Goal: Task Accomplishment & Management: Manage account settings

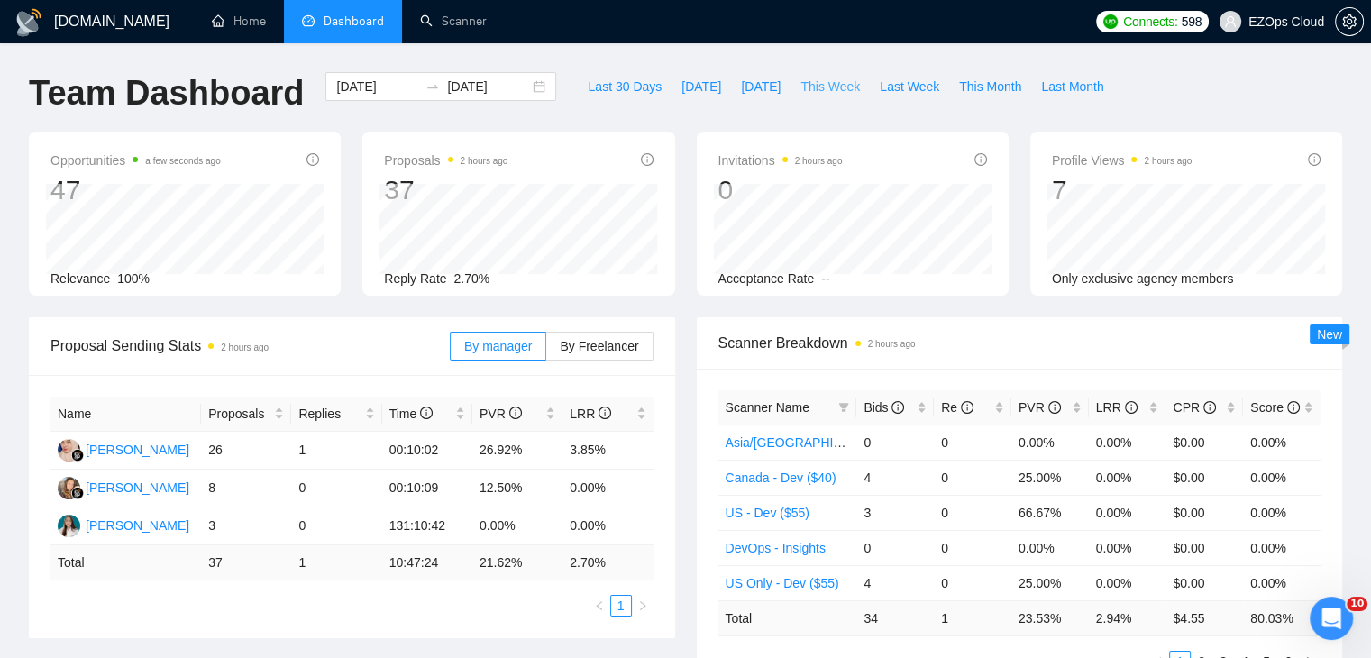
click at [814, 94] on span "This Week" at bounding box center [829, 87] width 59 height 20
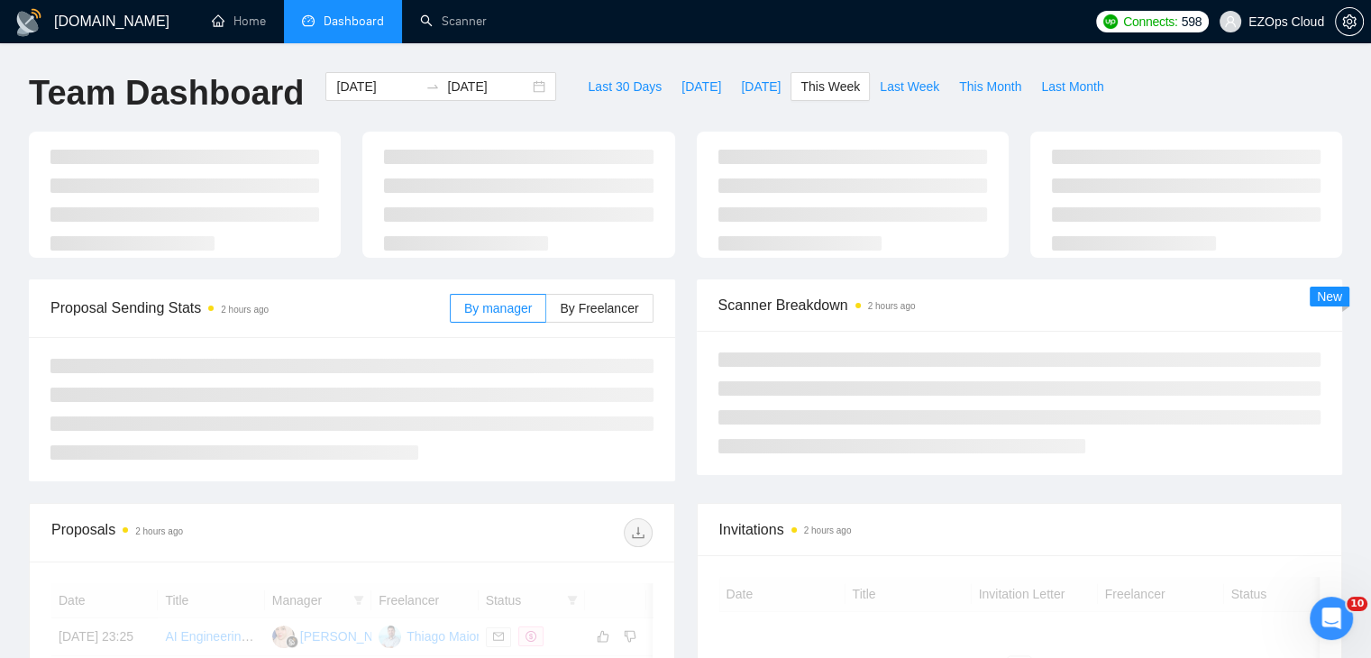
type input "[DATE]"
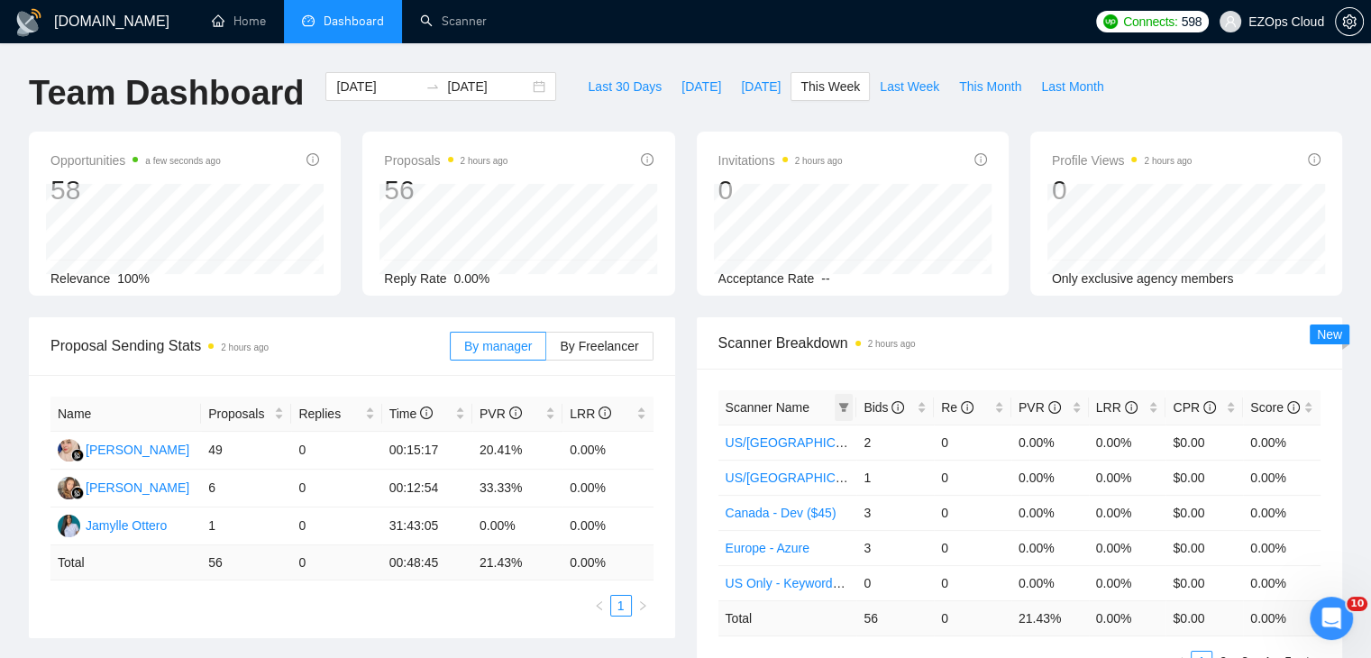
click at [852, 406] on span at bounding box center [844, 407] width 18 height 27
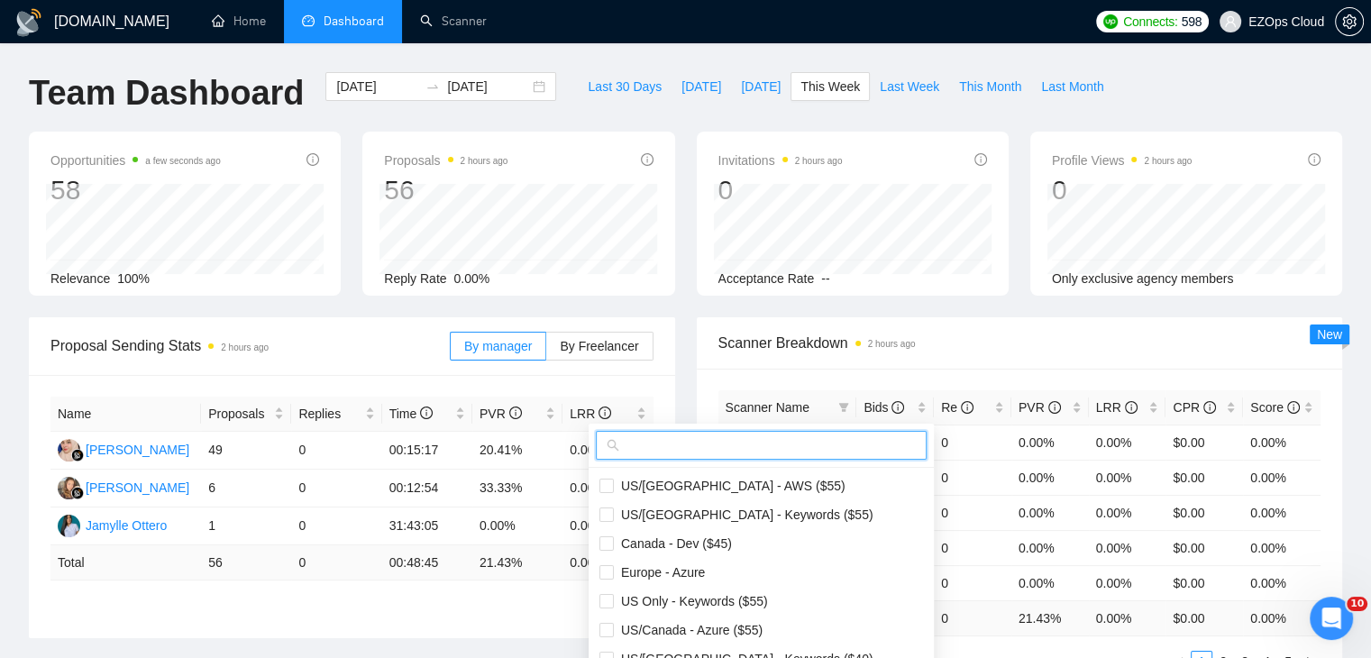
click at [738, 453] on input "text" at bounding box center [769, 445] width 293 height 20
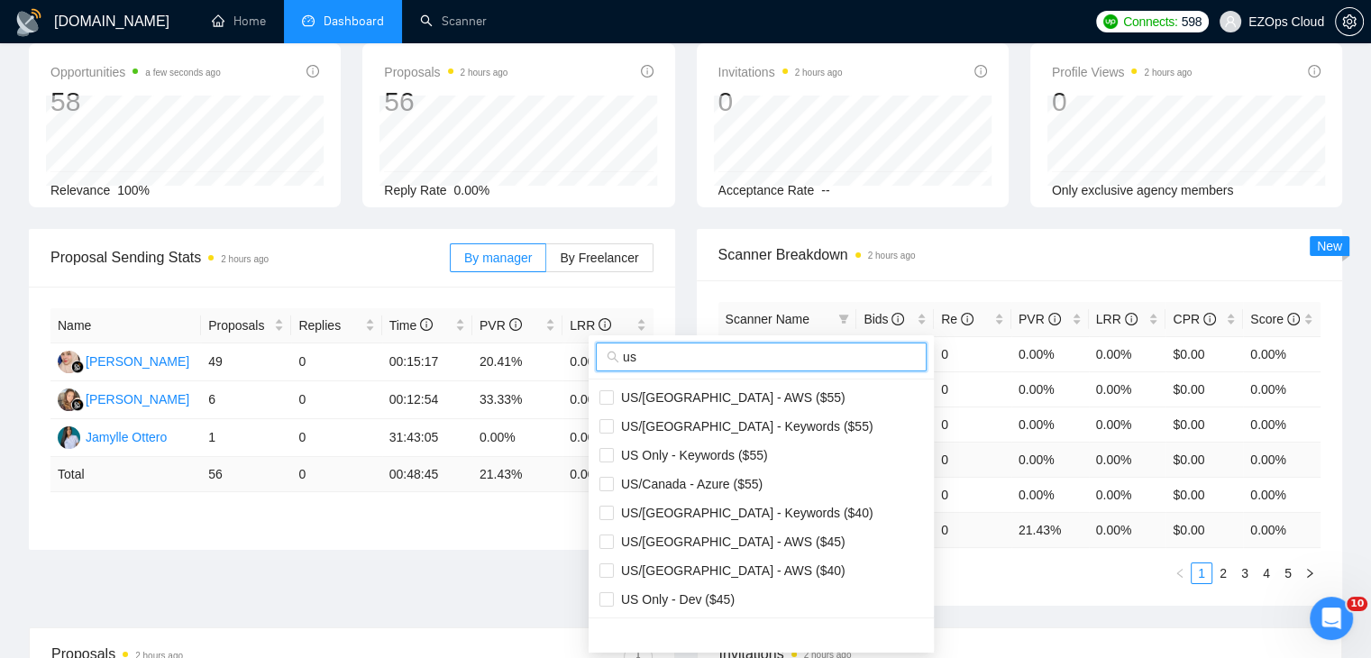
scroll to position [180, 0]
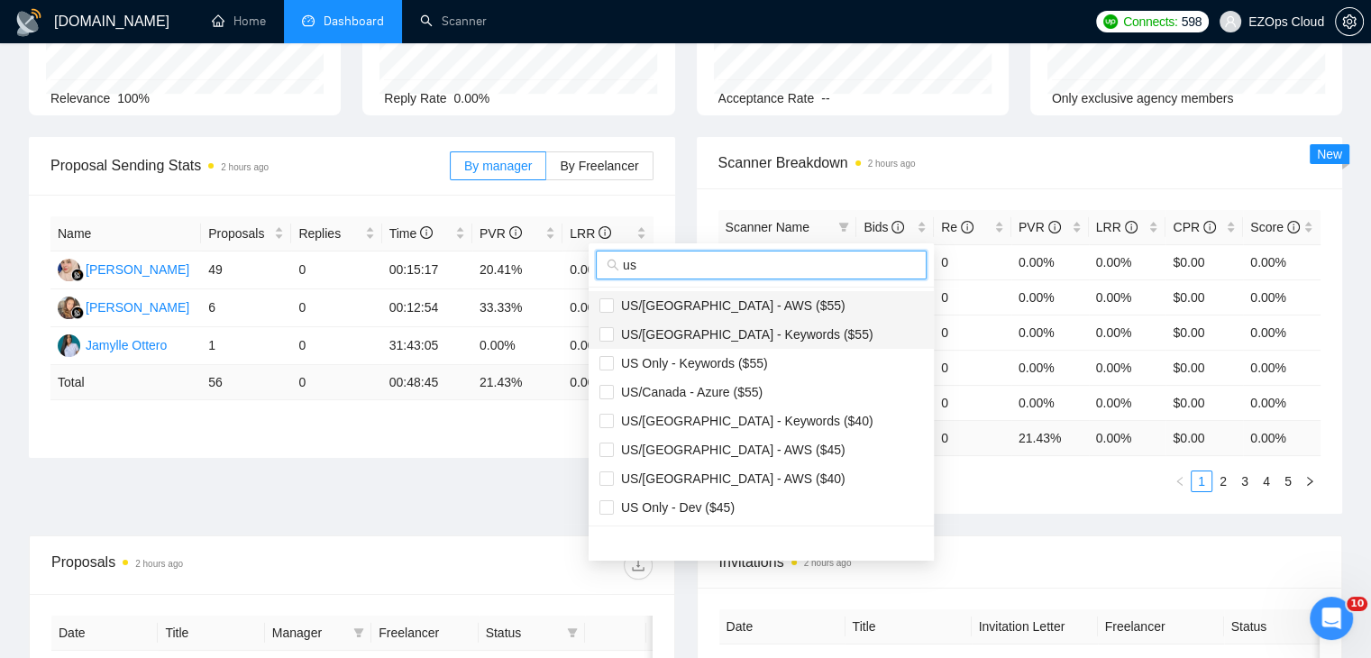
type input "us"
click at [768, 309] on span "US/[GEOGRAPHIC_DATA] - AWS ($55)" at bounding box center [761, 306] width 324 height 20
checkbox input "true"
click at [786, 346] on li "US/[GEOGRAPHIC_DATA] - Keywords ($55)" at bounding box center [760, 334] width 345 height 29
checkbox input "true"
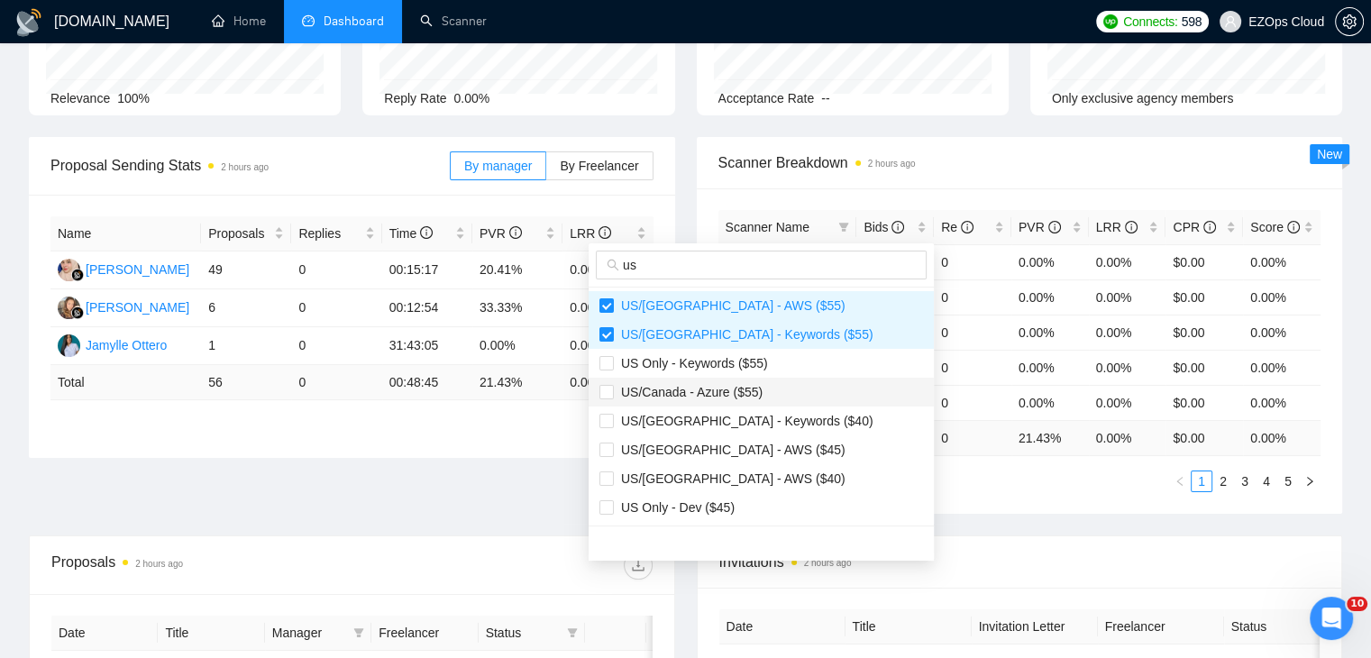
click at [762, 380] on li "US/Canada - Azure ($55)" at bounding box center [760, 392] width 345 height 29
checkbox input "true"
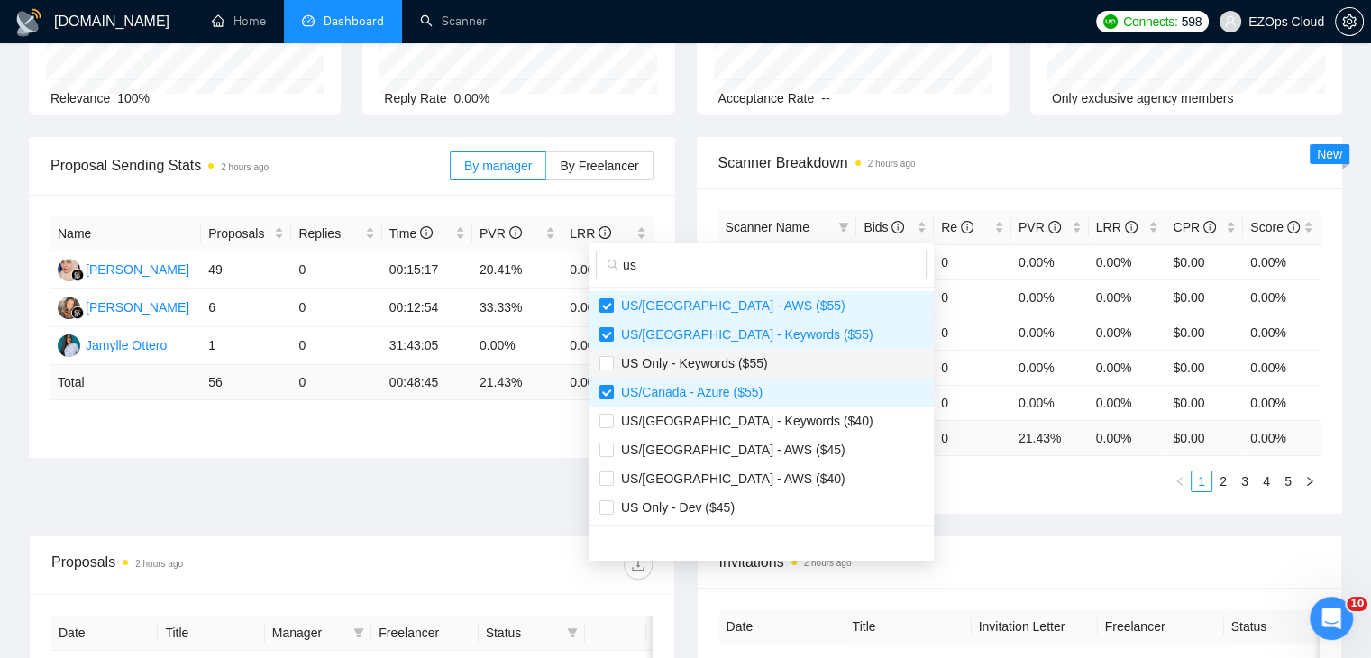
click at [733, 366] on span "US Only - Keywords ($55)" at bounding box center [691, 363] width 154 height 14
checkbox input "true"
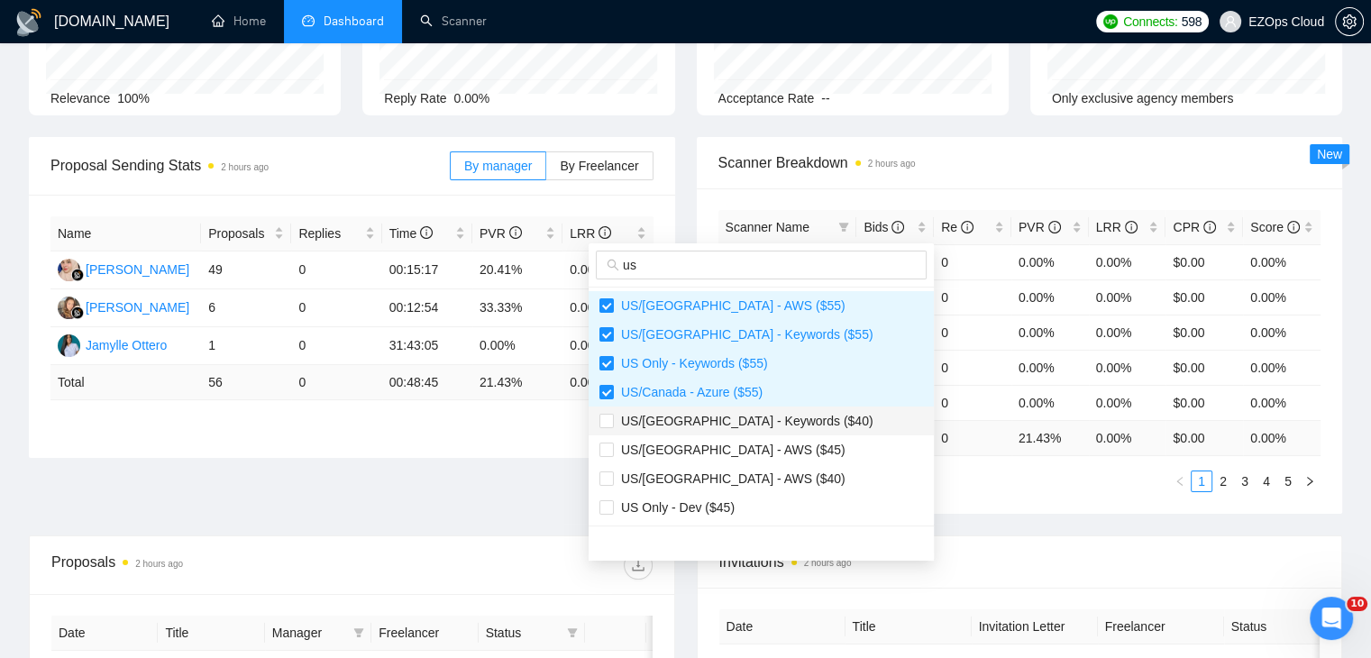
click at [761, 417] on span "US/[GEOGRAPHIC_DATA] - Keywords ($40)" at bounding box center [744, 421] width 260 height 14
checkbox input "true"
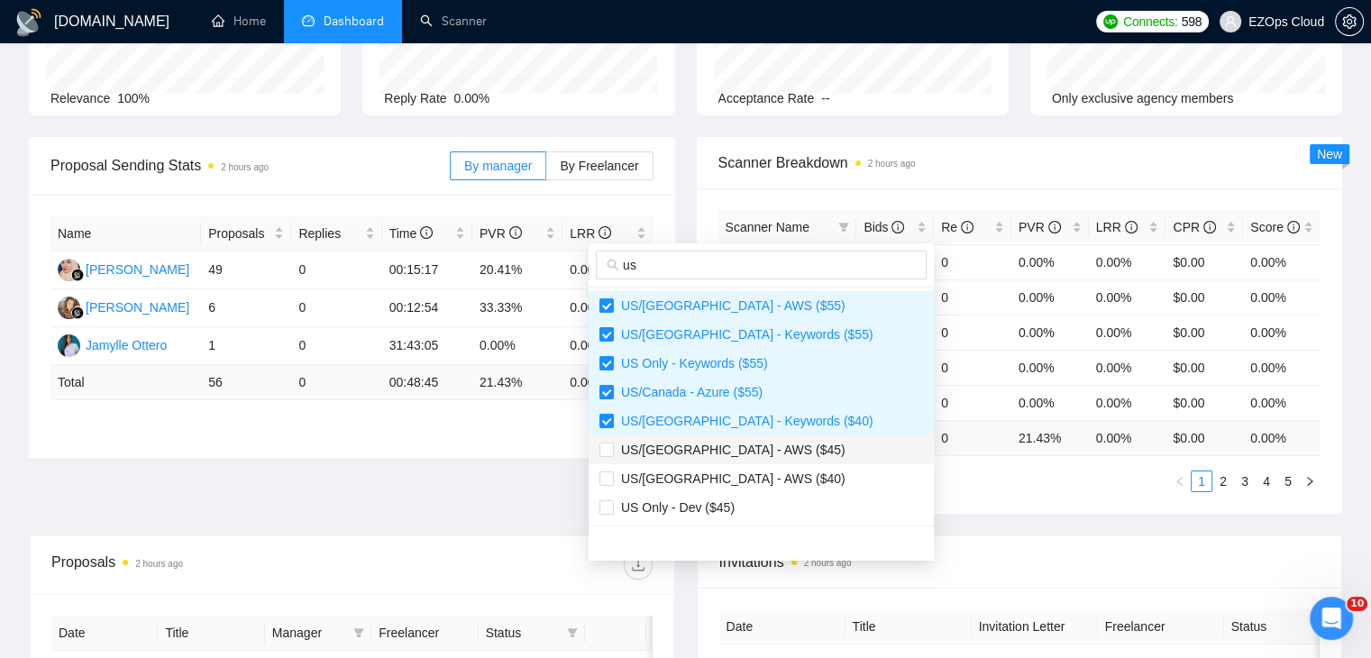
click at [766, 450] on span "US/[GEOGRAPHIC_DATA] - AWS ($45)" at bounding box center [761, 450] width 324 height 20
checkbox input "true"
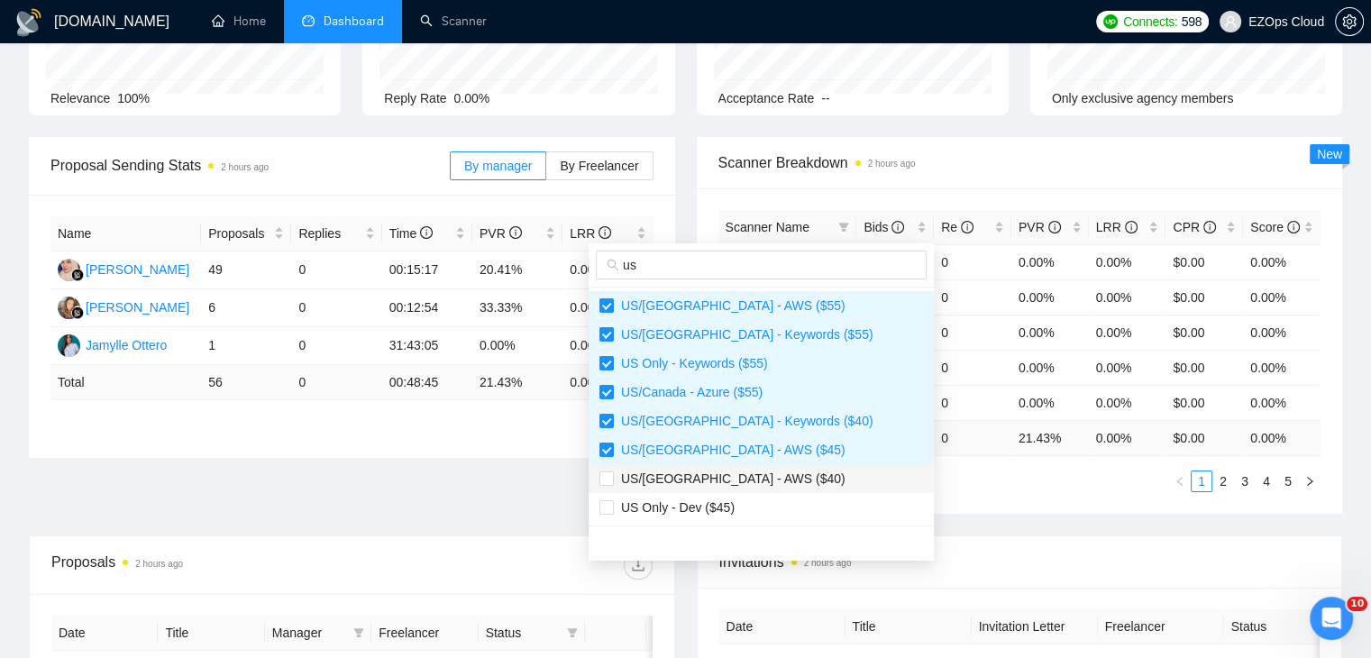
click at [761, 473] on span "US/[GEOGRAPHIC_DATA] - AWS ($40)" at bounding box center [761, 479] width 324 height 20
checkbox input "true"
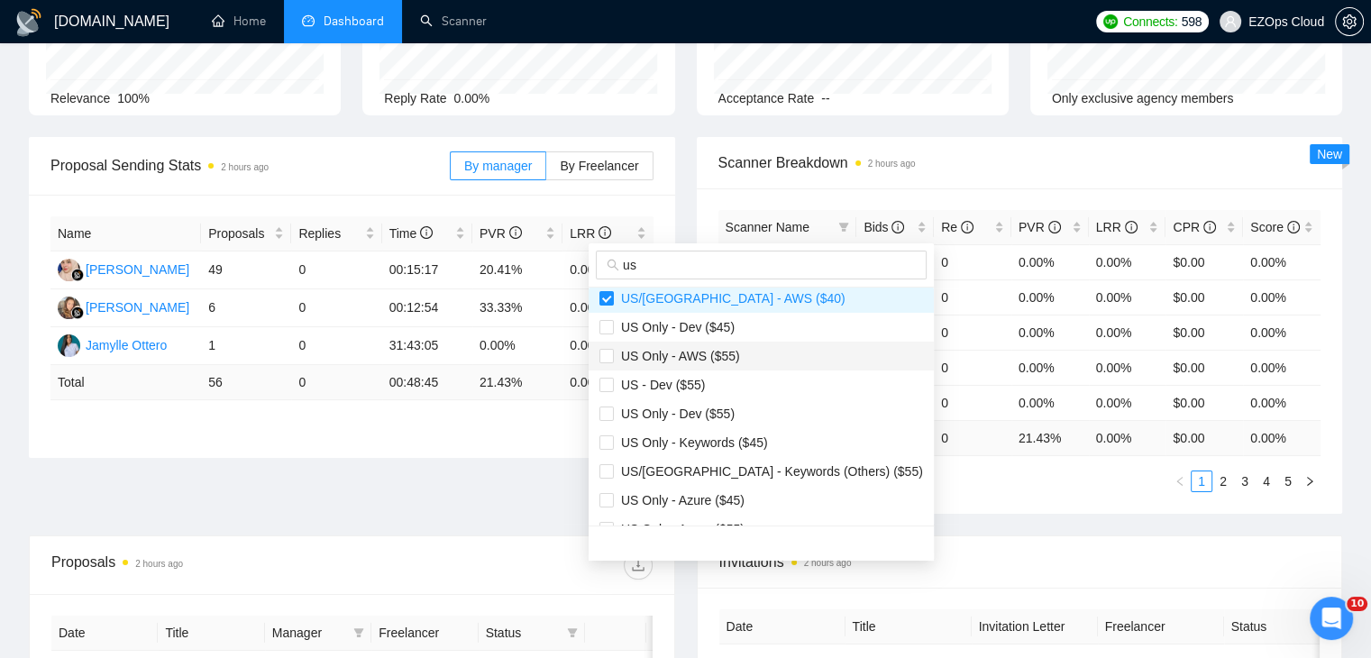
click at [710, 358] on span "US Only - AWS ($55)" at bounding box center [677, 356] width 126 height 14
checkbox input "true"
click at [743, 435] on span "US Only - Keywords ($45)" at bounding box center [691, 442] width 154 height 14
checkbox input "true"
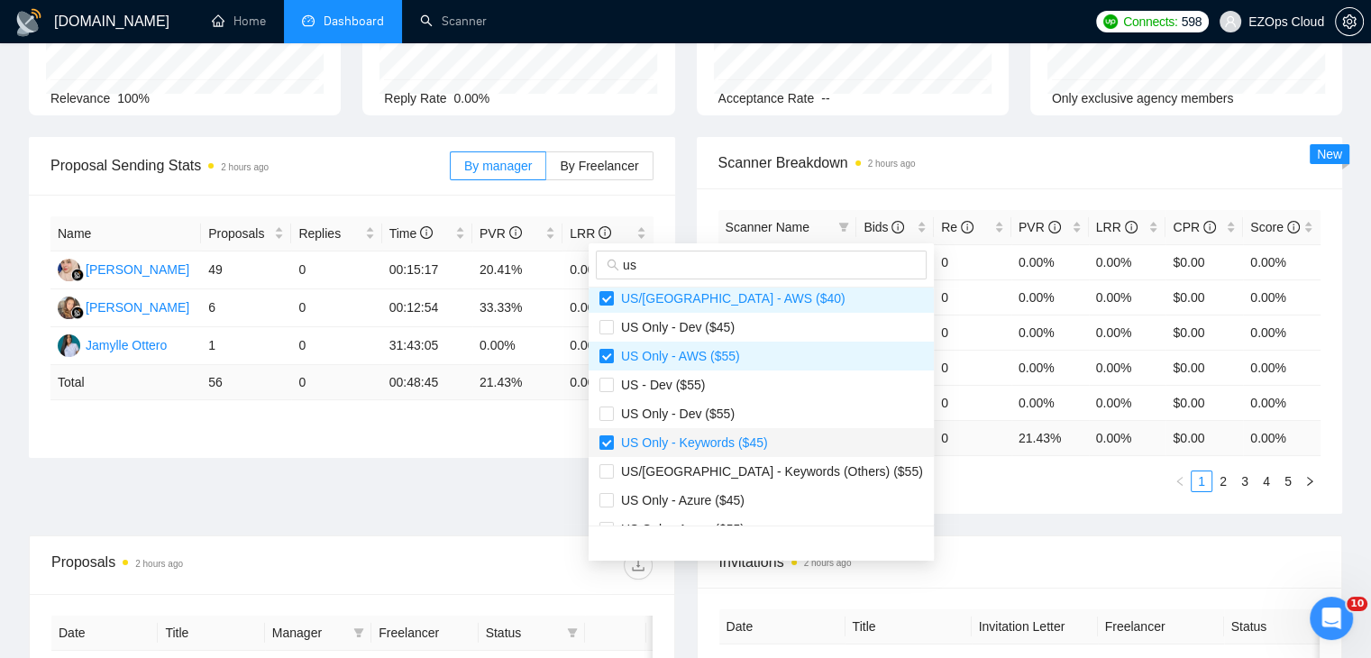
scroll to position [270, 0]
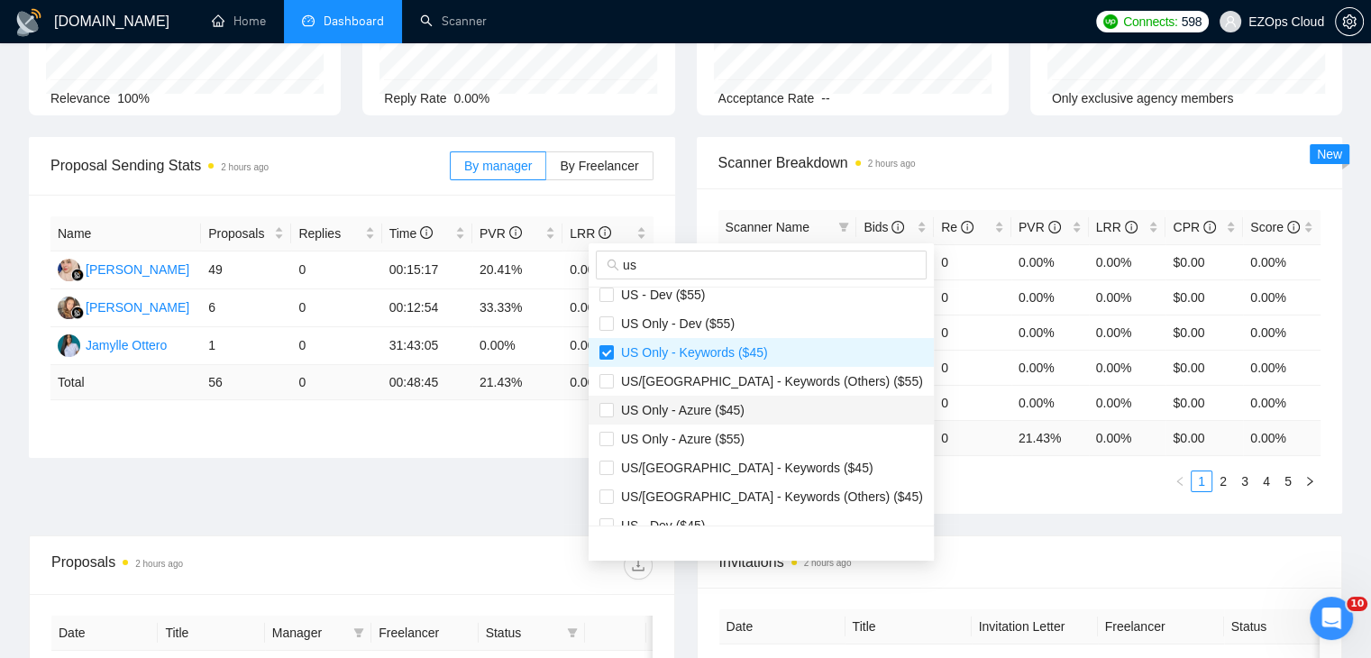
click at [734, 406] on span "US Only - Azure ($45)" at bounding box center [679, 410] width 131 height 14
checkbox input "true"
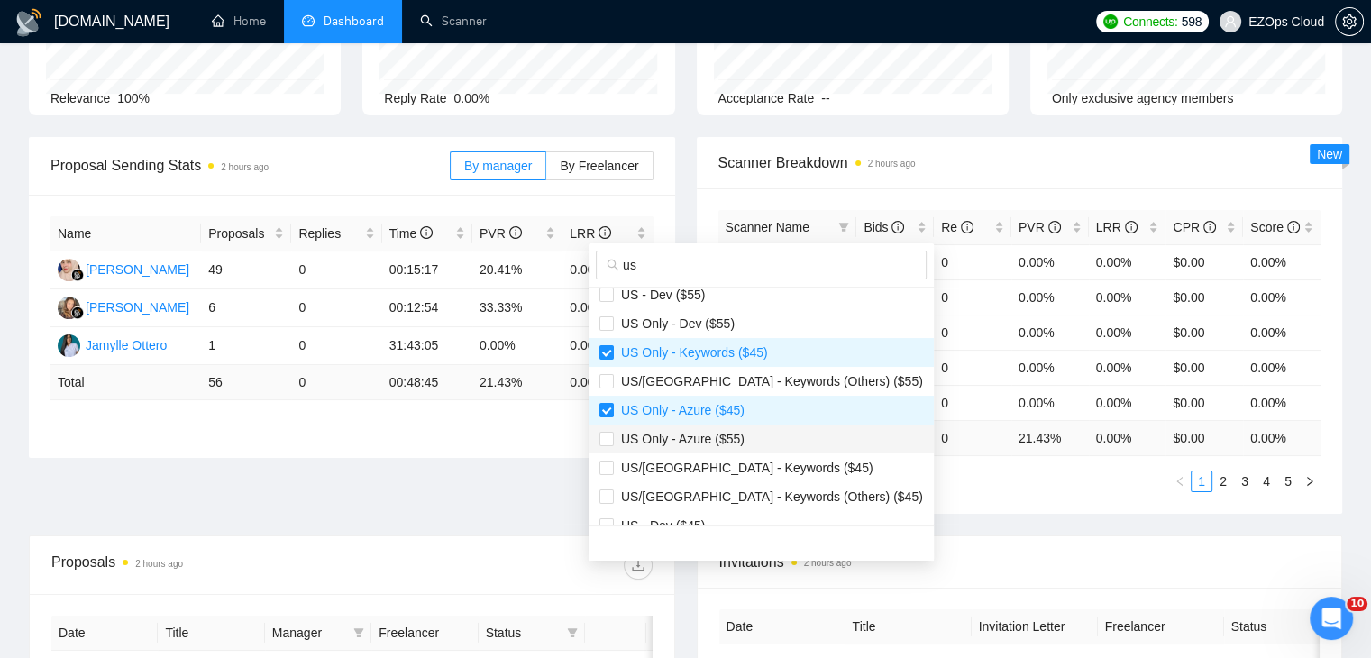
click at [746, 445] on span "US Only - Azure ($55)" at bounding box center [761, 439] width 324 height 20
checkbox input "true"
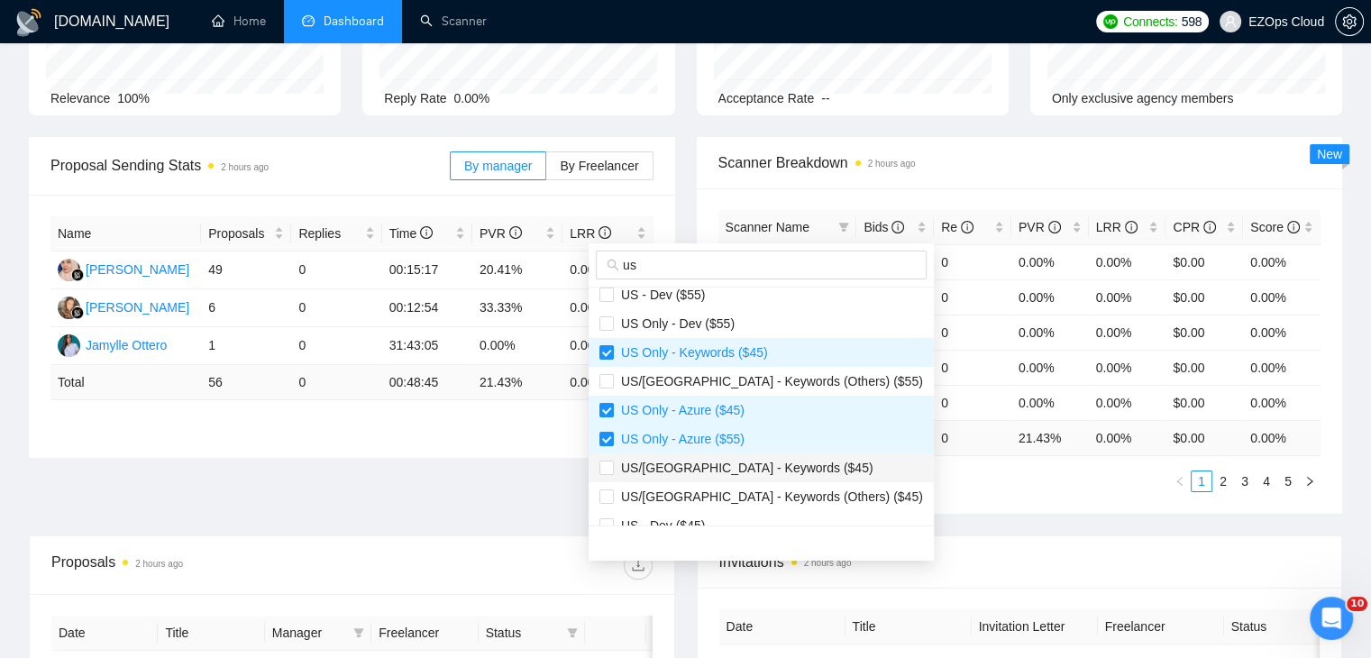
click at [756, 461] on span "US/[GEOGRAPHIC_DATA] - Keywords ($45)" at bounding box center [744, 468] width 260 height 14
checkbox input "true"
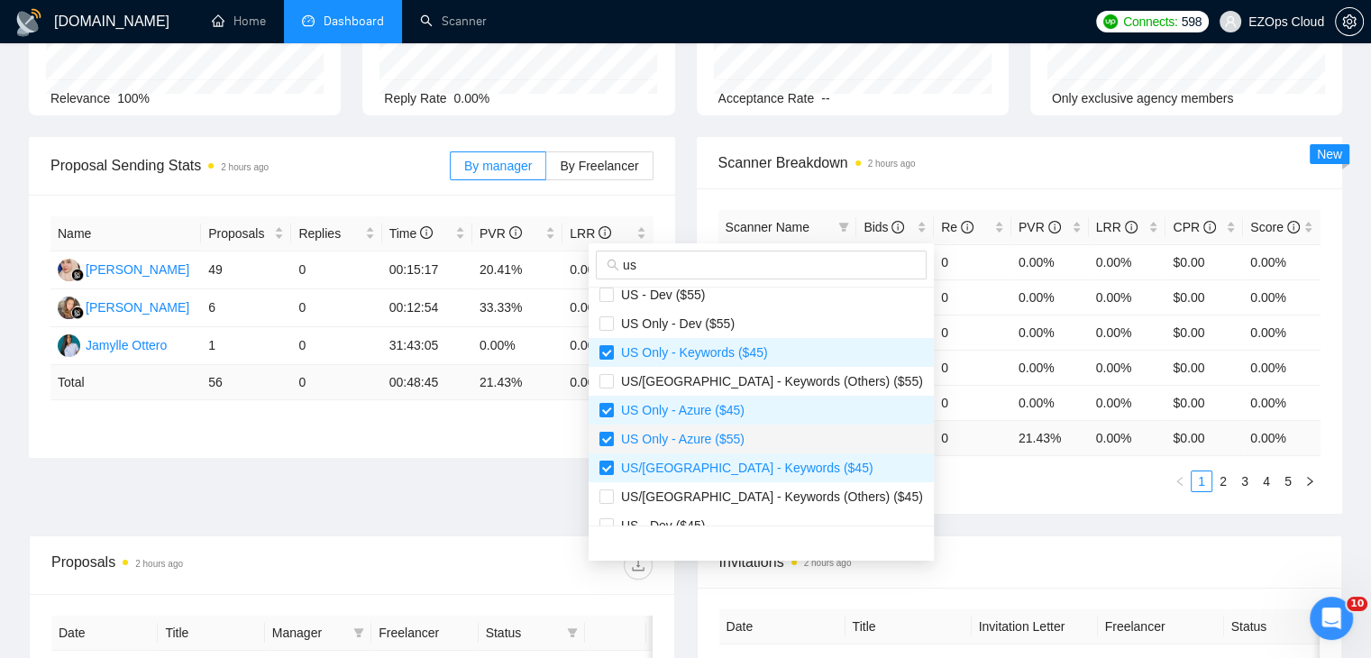
scroll to position [288, 0]
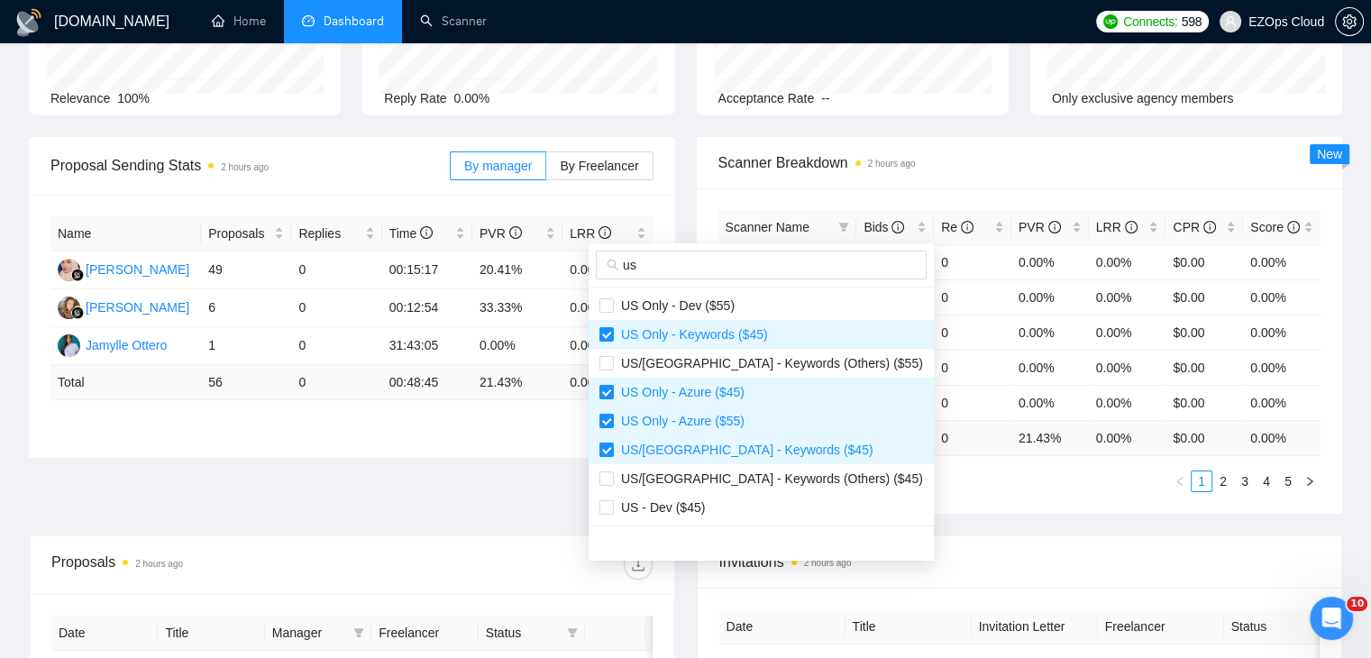
click at [923, 492] on div "Scanner Name Bids Re PVR LRR CPR Score [GEOGRAPHIC_DATA]/[GEOGRAPHIC_DATA] - AW…" at bounding box center [1020, 350] width 646 height 325
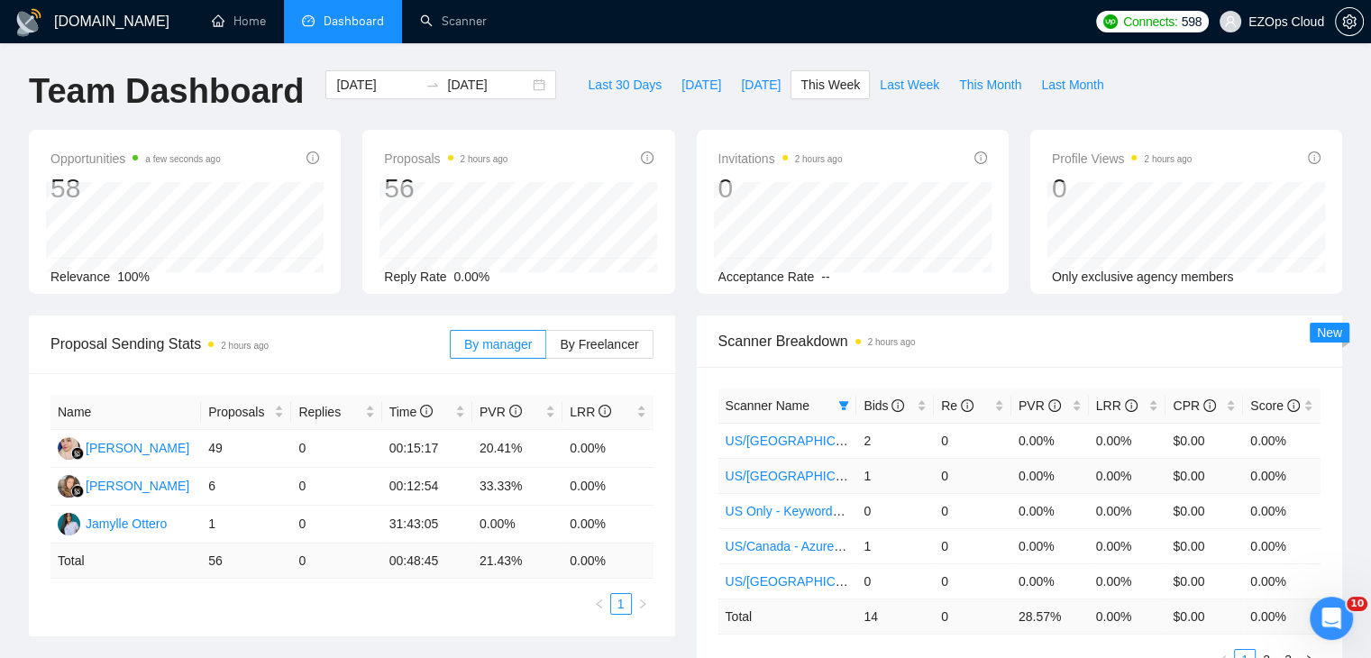
scroll to position [0, 0]
click at [870, 96] on button "Last Week" at bounding box center [909, 86] width 79 height 29
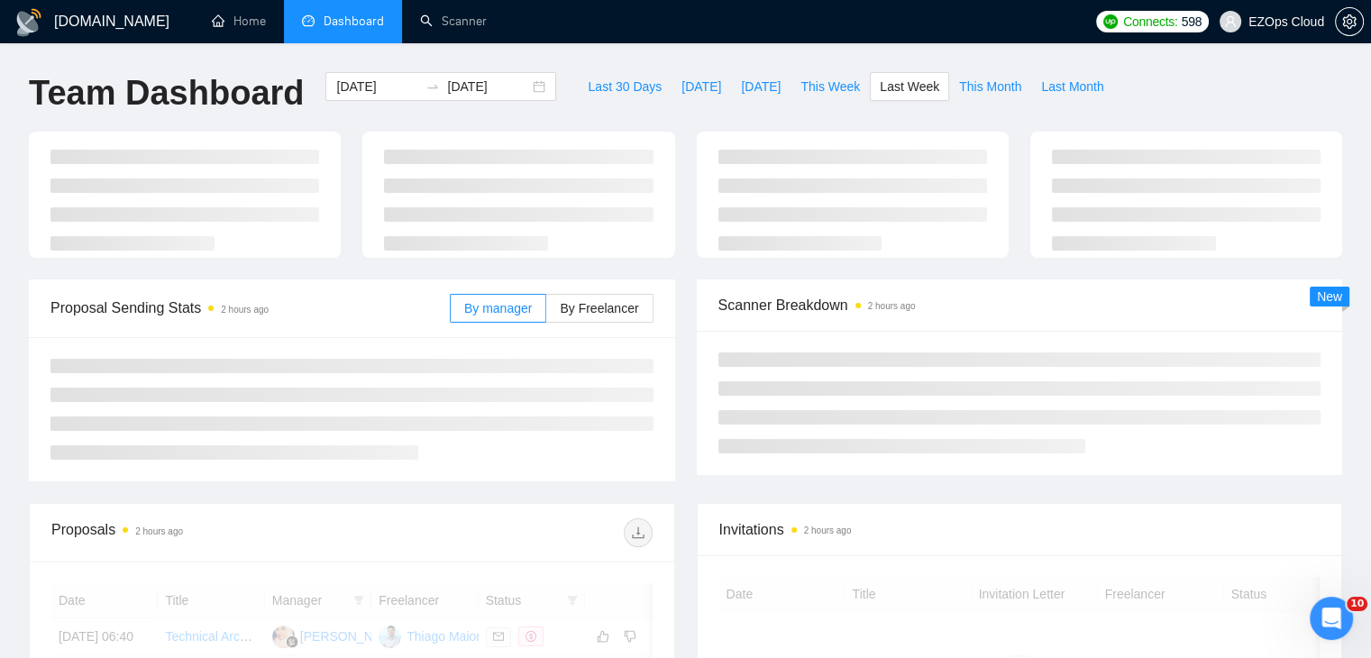
type input "[DATE]"
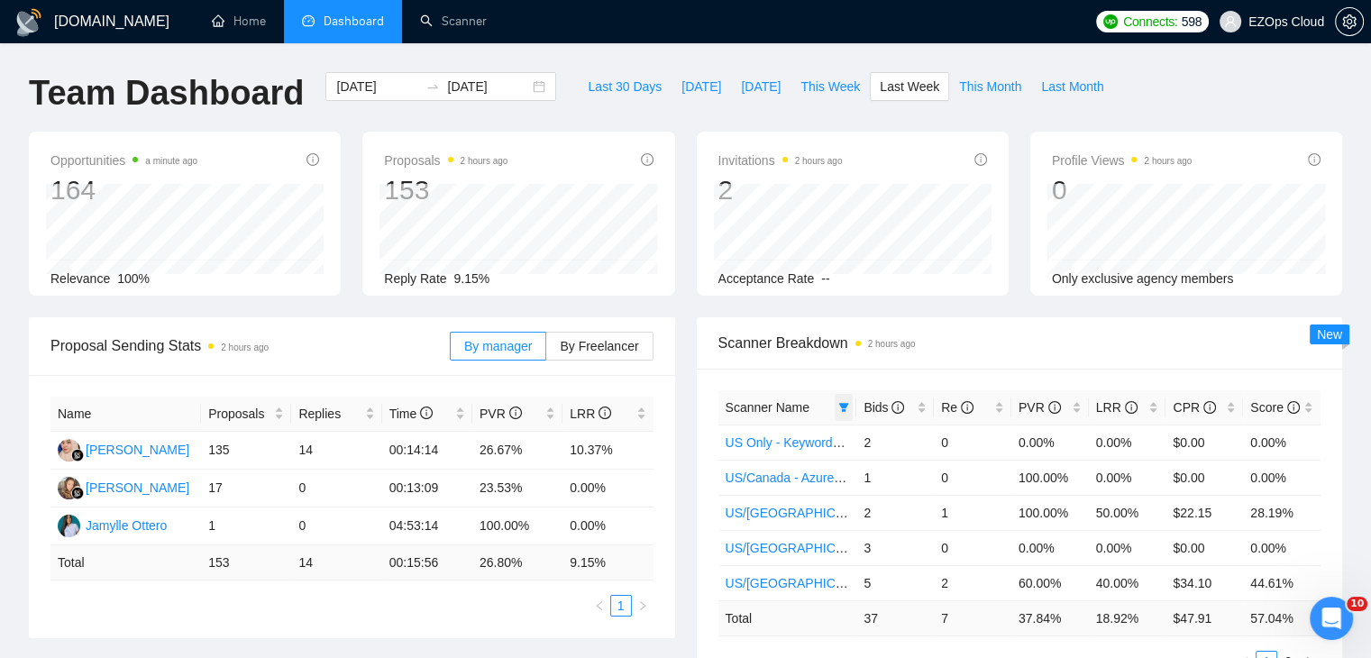
click at [840, 402] on icon "filter" at bounding box center [843, 407] width 11 height 11
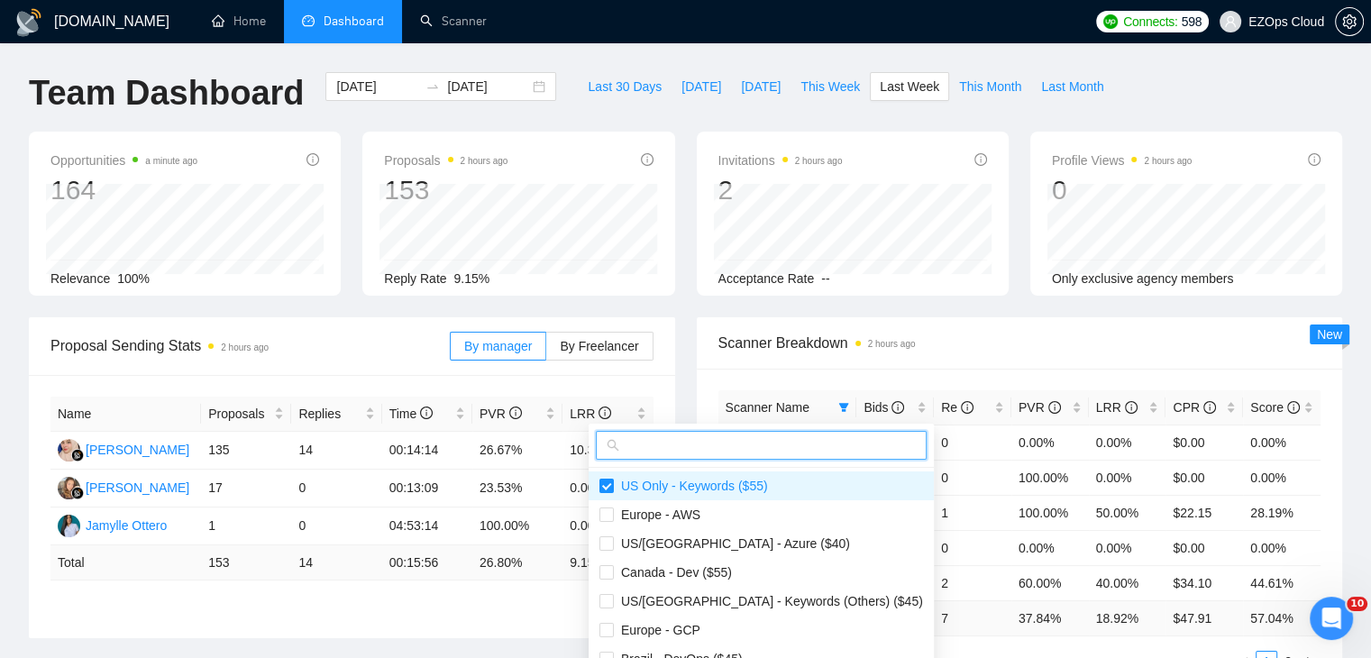
click at [777, 449] on input "text" at bounding box center [769, 445] width 293 height 20
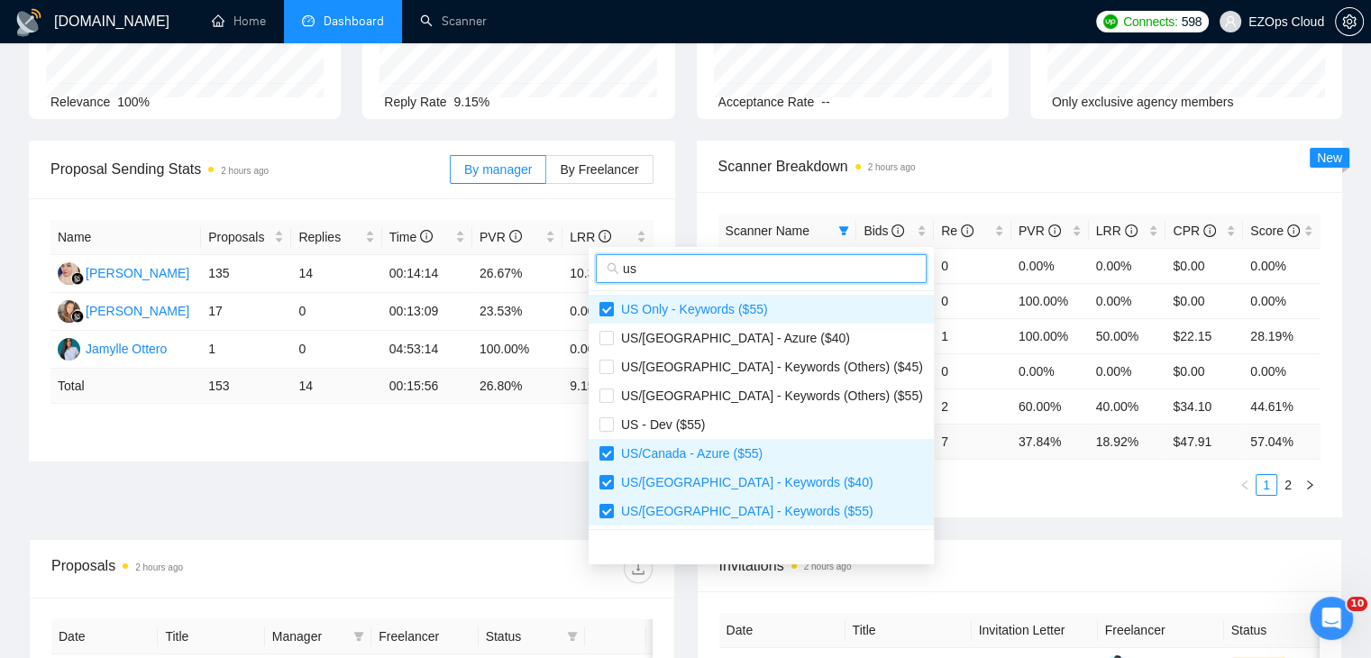
scroll to position [180, 0]
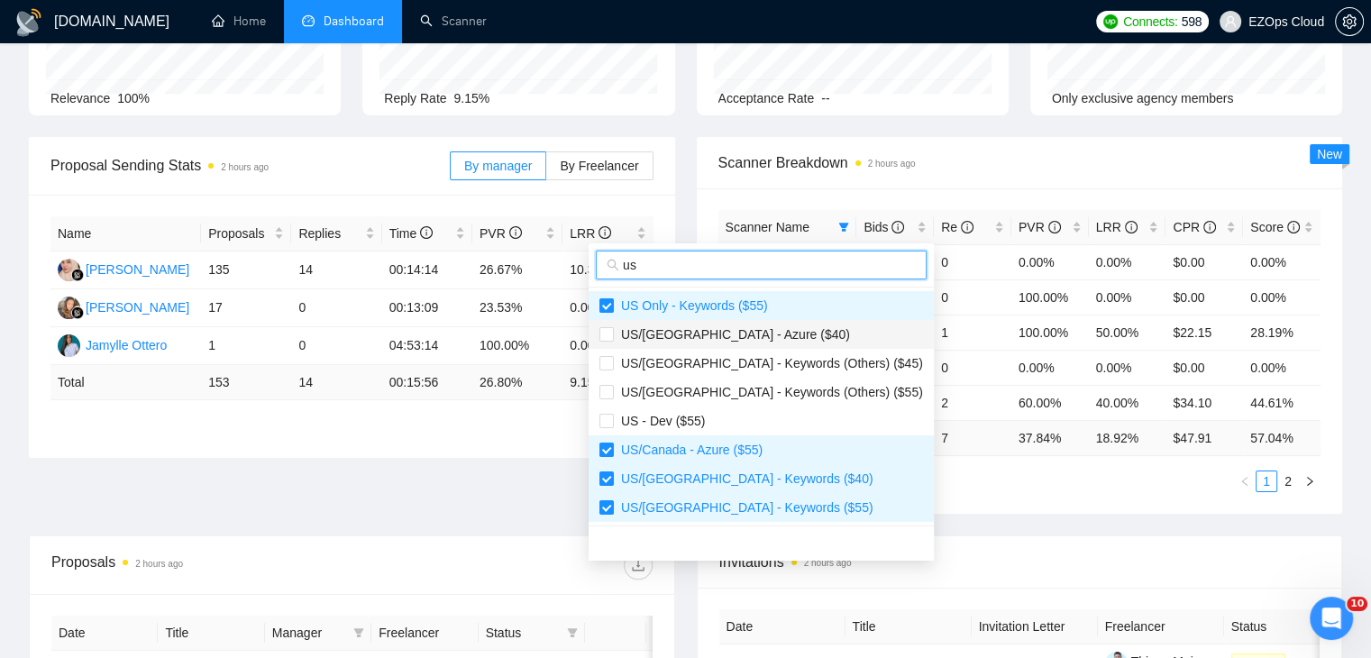
type input "us"
click at [754, 332] on span "US/[GEOGRAPHIC_DATA] - Azure ($40)" at bounding box center [732, 334] width 236 height 14
checkbox input "true"
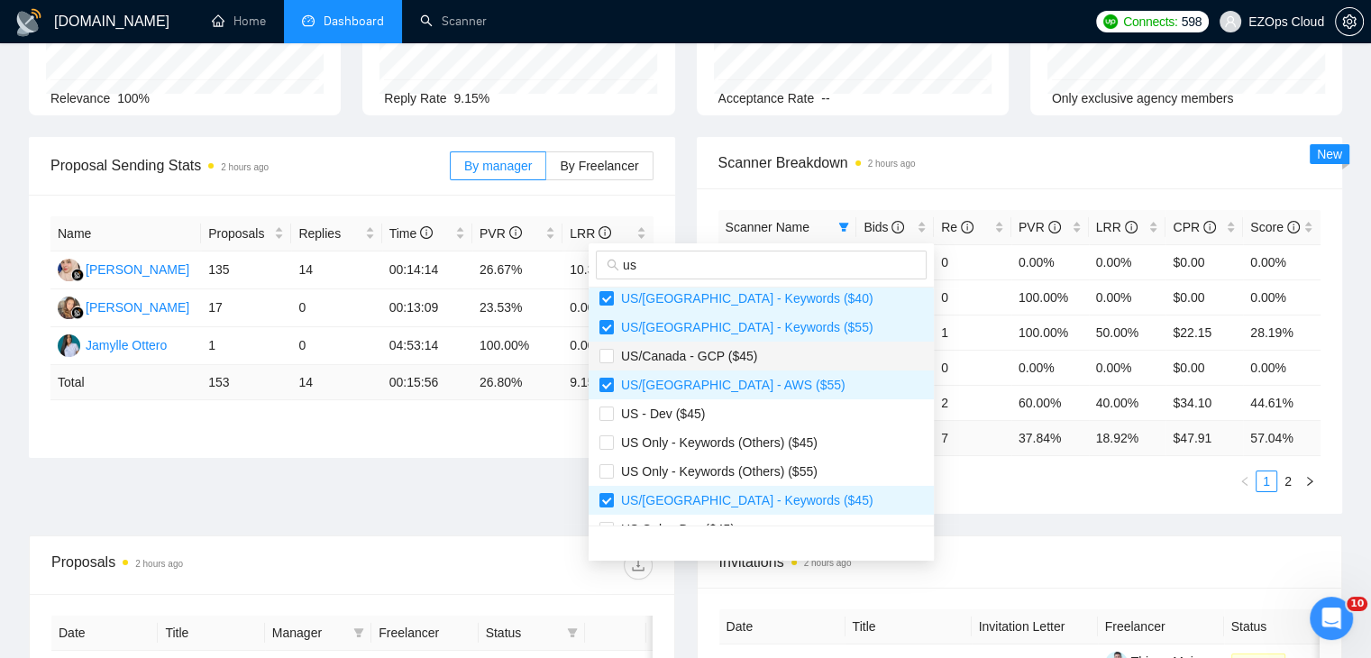
click at [710, 361] on span "US/Canada - GCP ($45)" at bounding box center [685, 356] width 143 height 14
checkbox input "true"
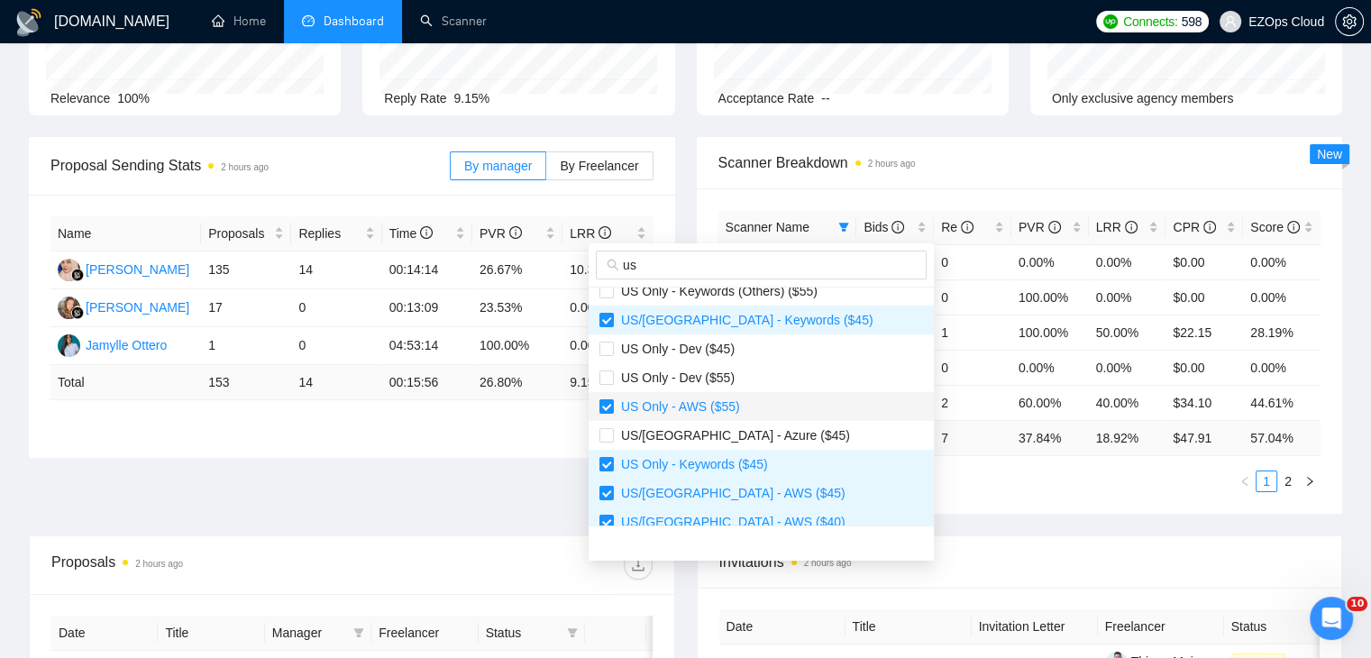
scroll to position [375, 0]
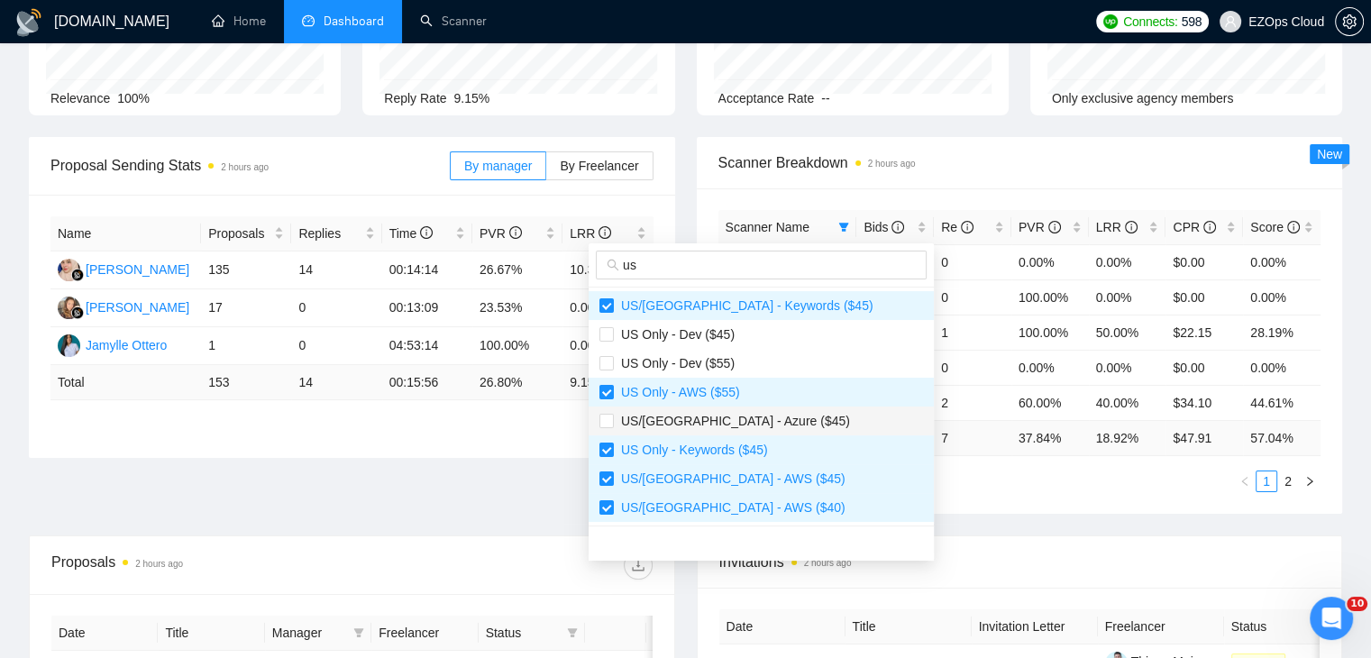
click at [749, 416] on span "US/[GEOGRAPHIC_DATA] - Azure ($45)" at bounding box center [732, 421] width 236 height 14
checkbox input "true"
click at [909, 478] on ul "1 2" at bounding box center [1019, 481] width 603 height 22
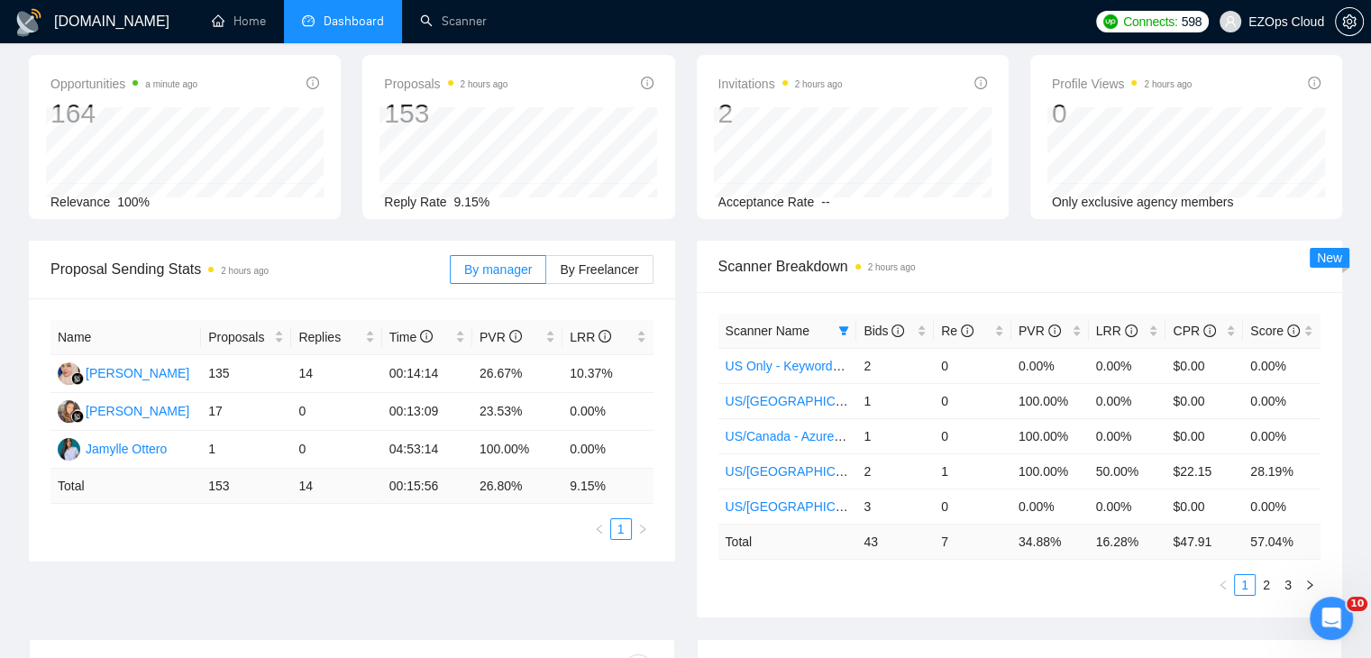
scroll to position [0, 0]
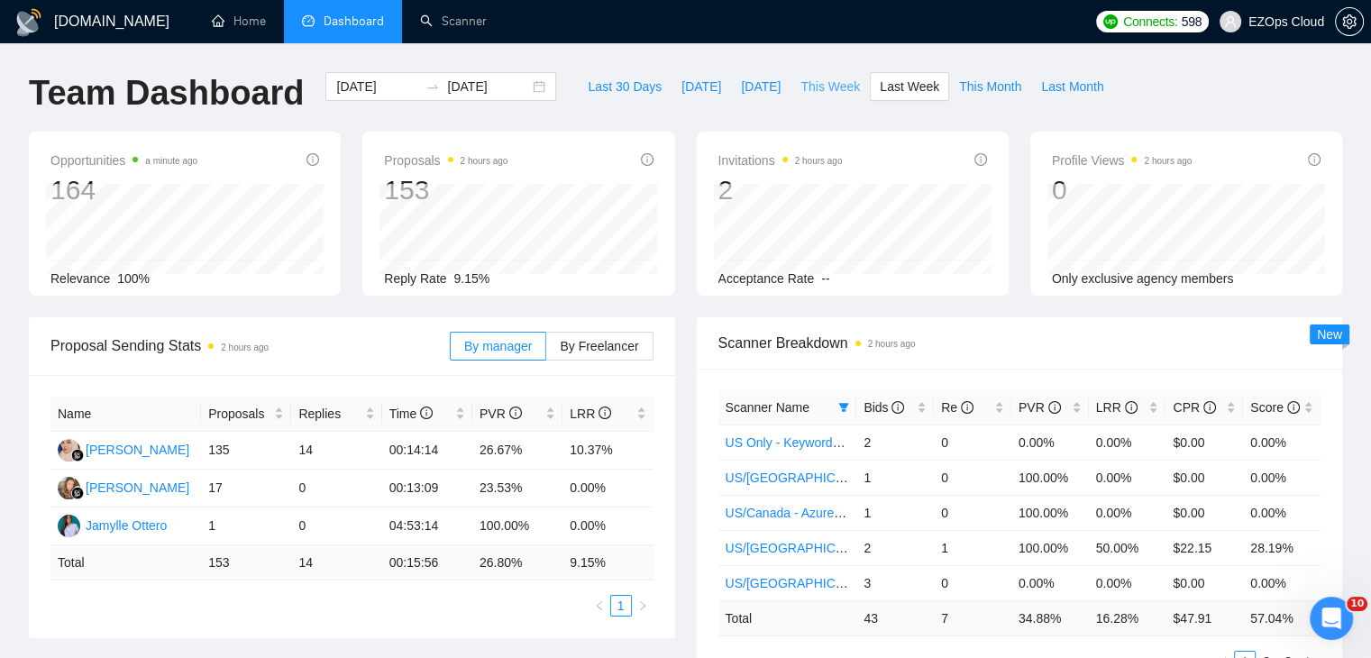
click at [800, 94] on span "This Week" at bounding box center [829, 87] width 59 height 20
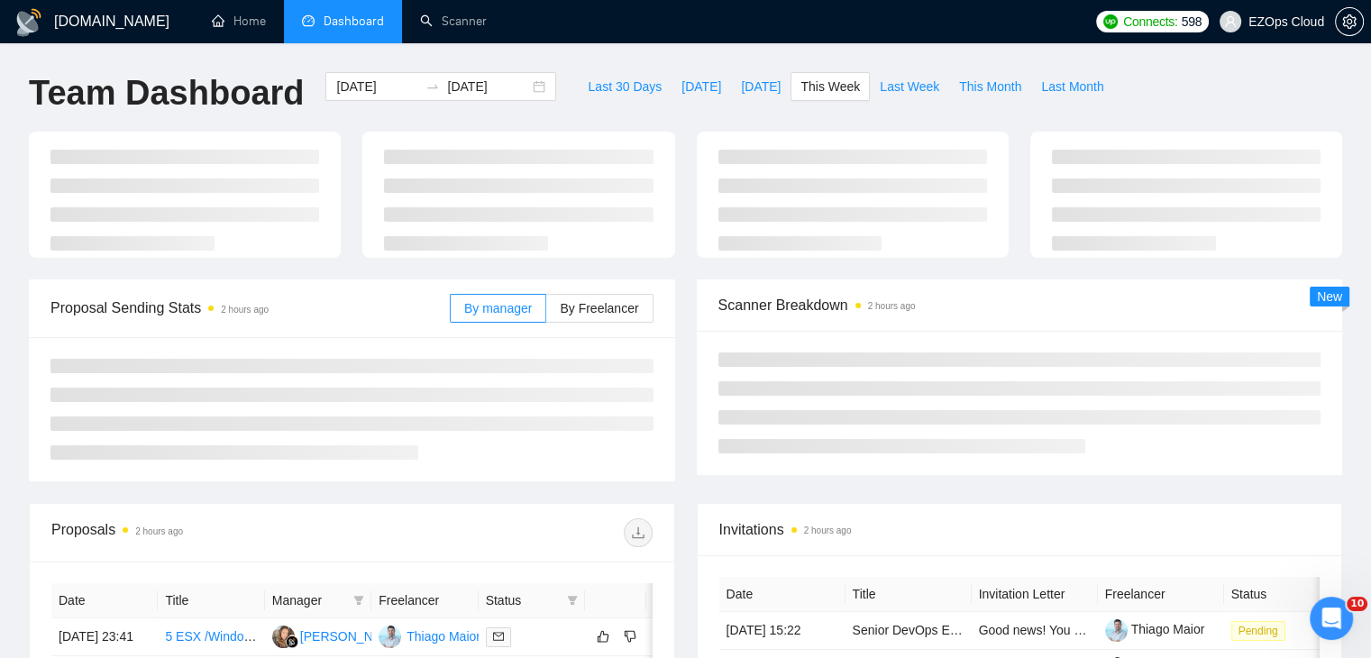
type input "[DATE]"
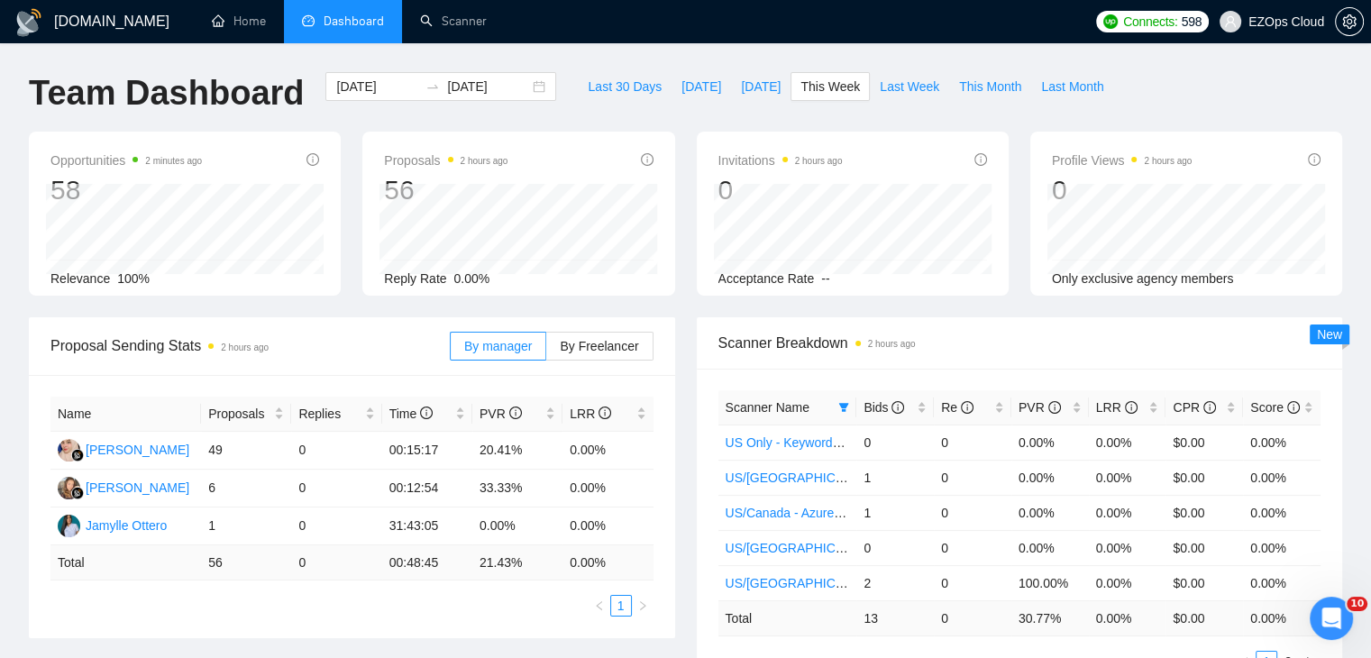
drag, startPoint x: 926, startPoint y: 75, endPoint x: 1168, endPoint y: 169, distance: 259.1
click at [838, 408] on icon "filter" at bounding box center [843, 407] width 11 height 11
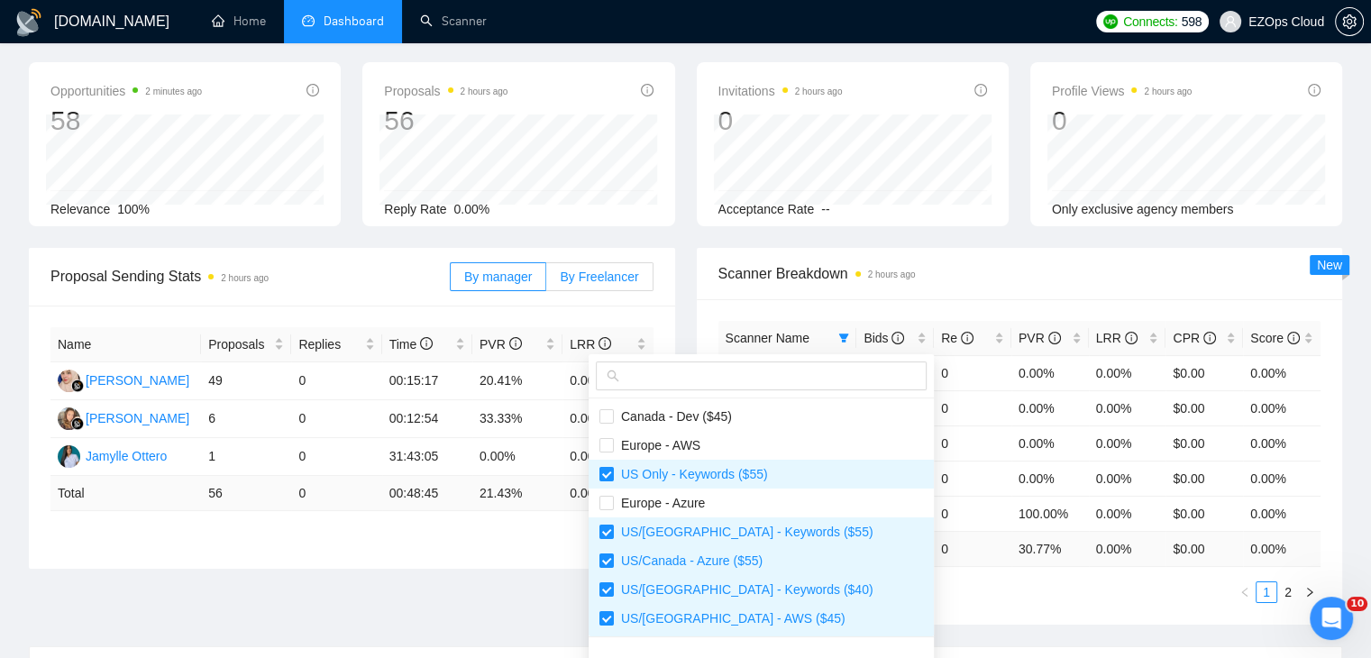
scroll to position [90, 0]
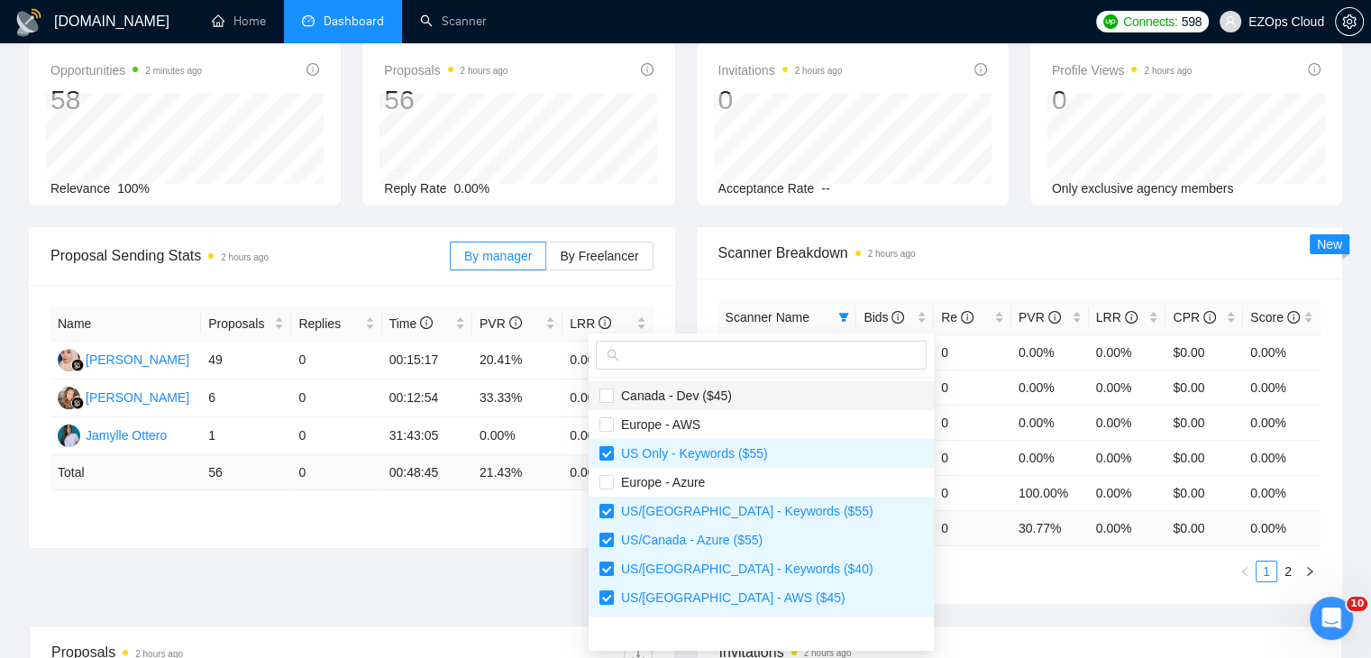
click at [715, 393] on span "Canada - Dev ($45)" at bounding box center [673, 395] width 118 height 14
checkbox input "true"
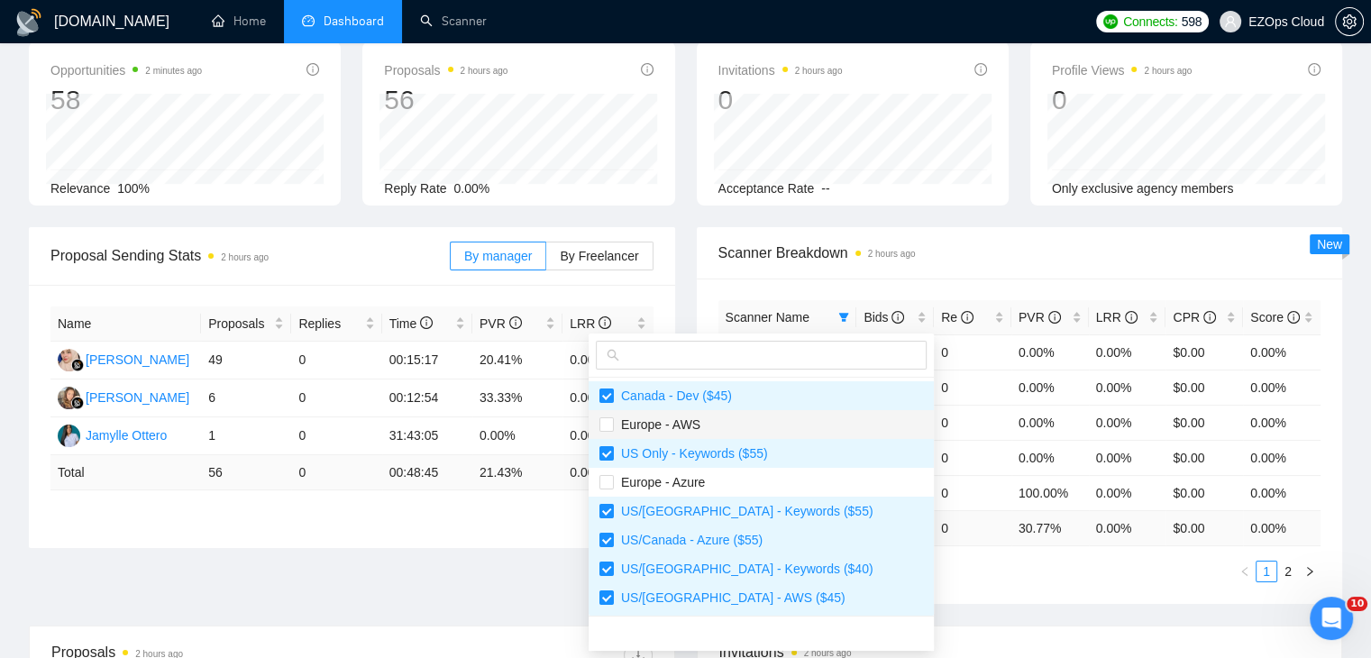
click at [739, 420] on span "Europe - AWS" at bounding box center [761, 425] width 324 height 20
checkbox input "true"
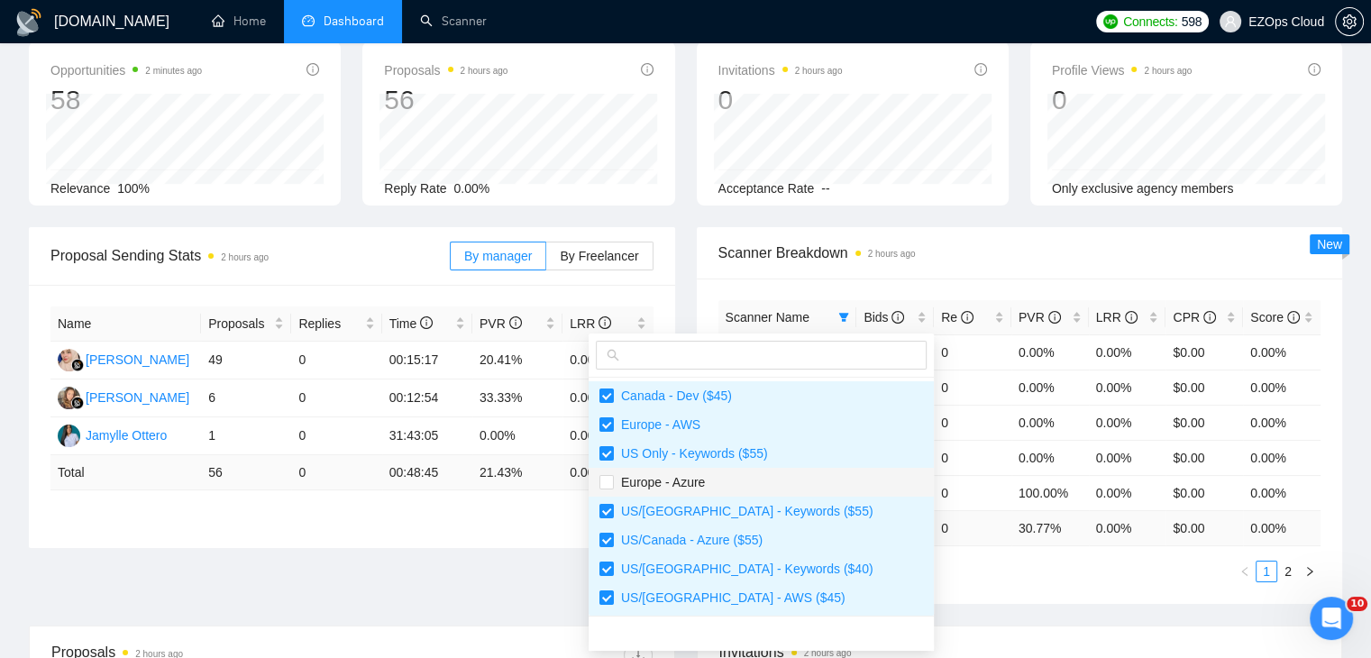
click at [735, 481] on span "Europe - Azure" at bounding box center [761, 482] width 324 height 20
checkbox input "true"
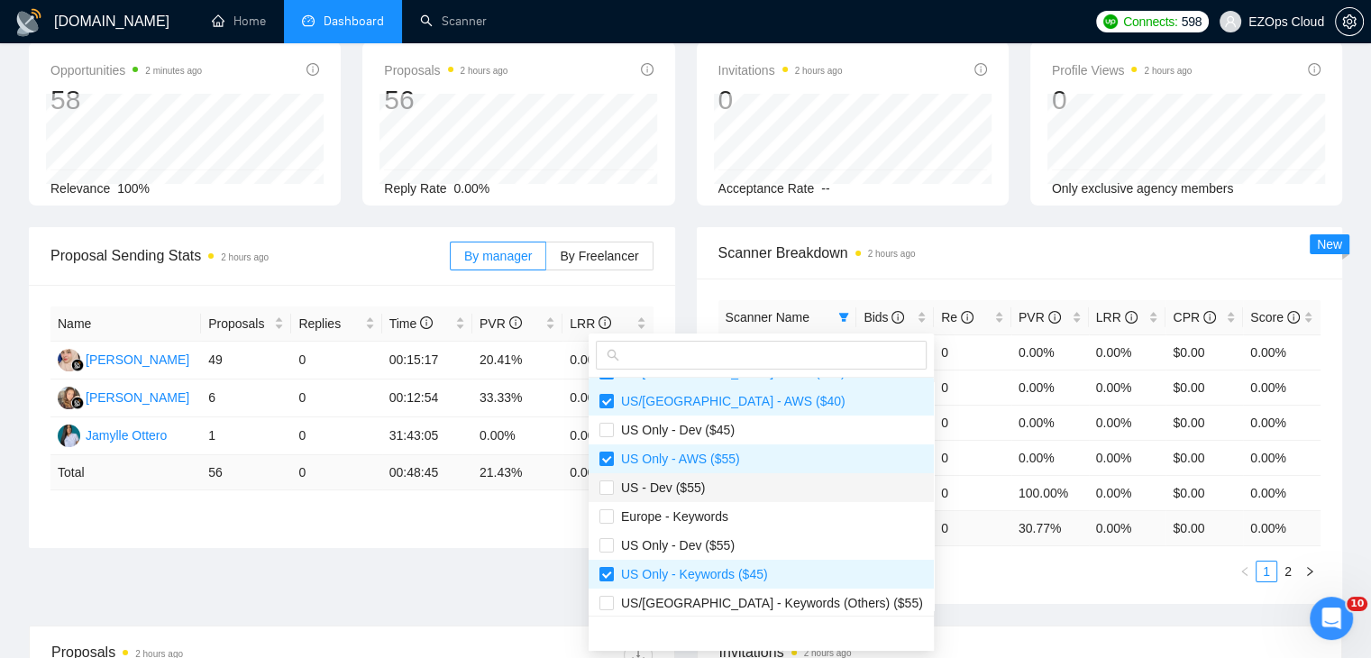
scroll to position [270, 0]
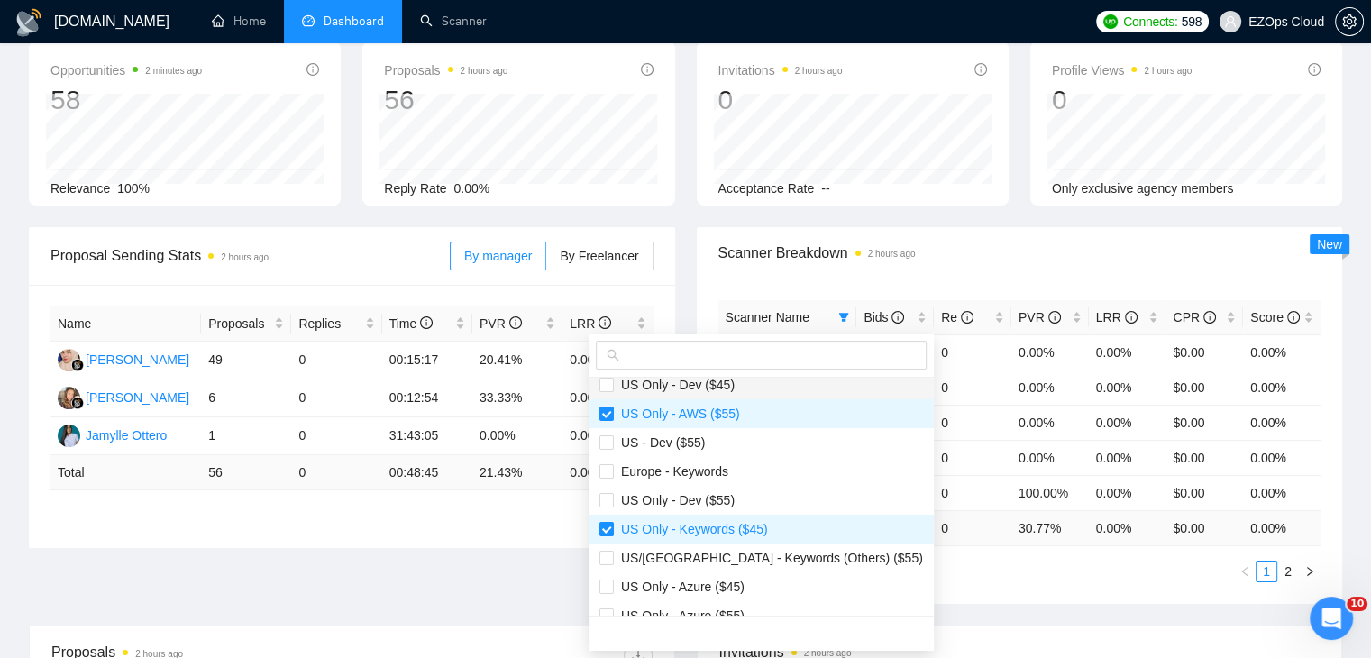
click at [736, 388] on span "US Only - Dev ($45)" at bounding box center [761, 385] width 324 height 20
checkbox input "true"
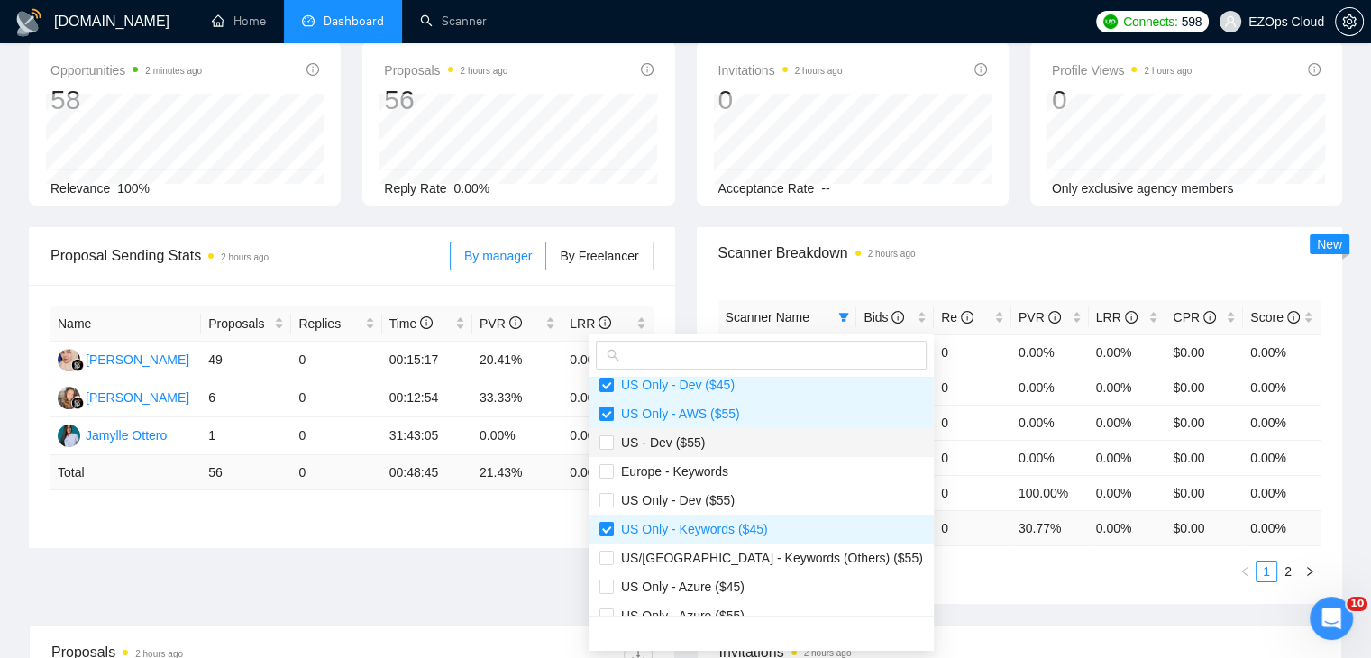
click at [733, 452] on li "US - Dev ($55)" at bounding box center [760, 442] width 345 height 29
checkbox input "true"
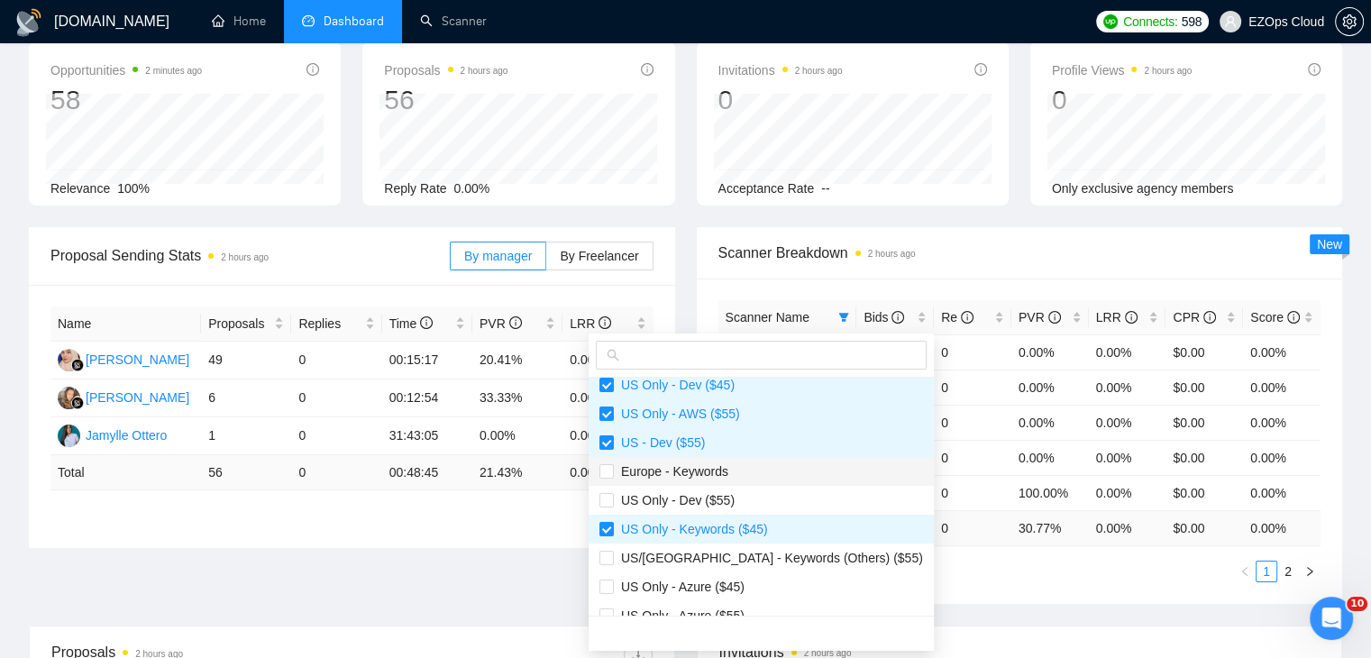
click at [735, 471] on span "Europe - Keywords" at bounding box center [761, 471] width 324 height 20
checkbox input "true"
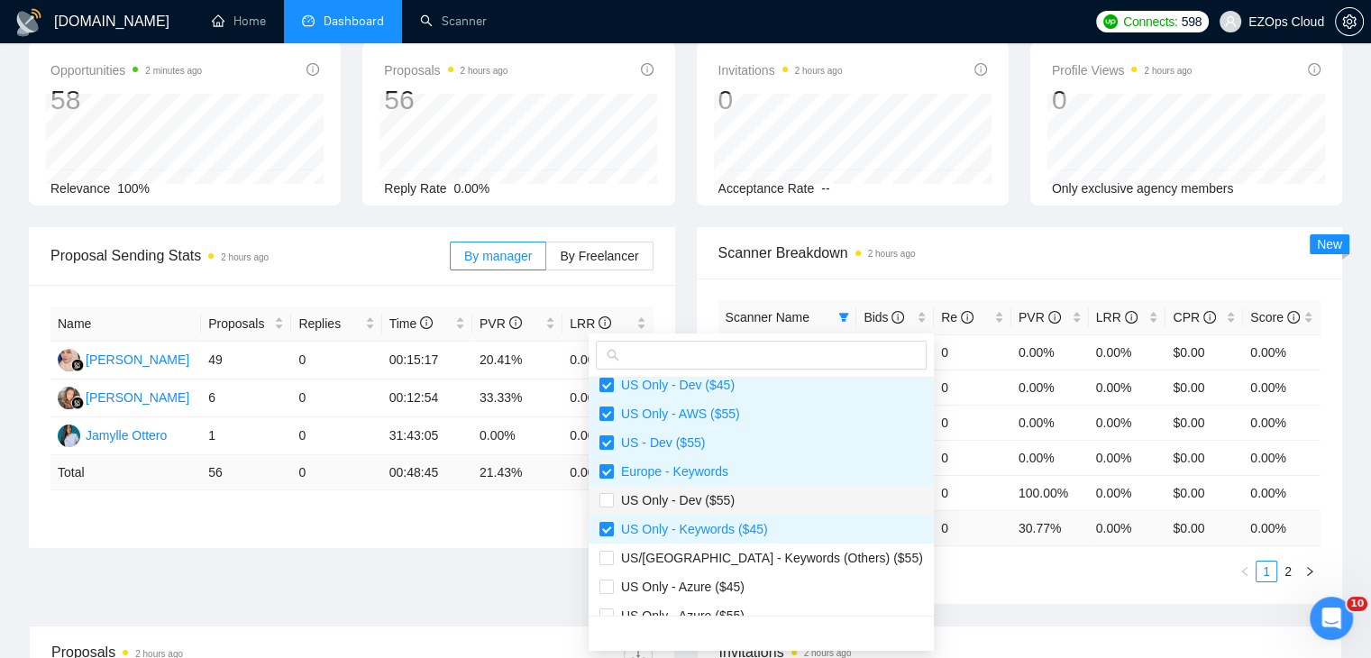
click at [750, 506] on span "US Only - Dev ($55)" at bounding box center [761, 500] width 324 height 20
checkbox input "true"
click at [787, 561] on span "US/[GEOGRAPHIC_DATA] - Keywords (Others) ($55)" at bounding box center [768, 558] width 309 height 14
checkbox input "true"
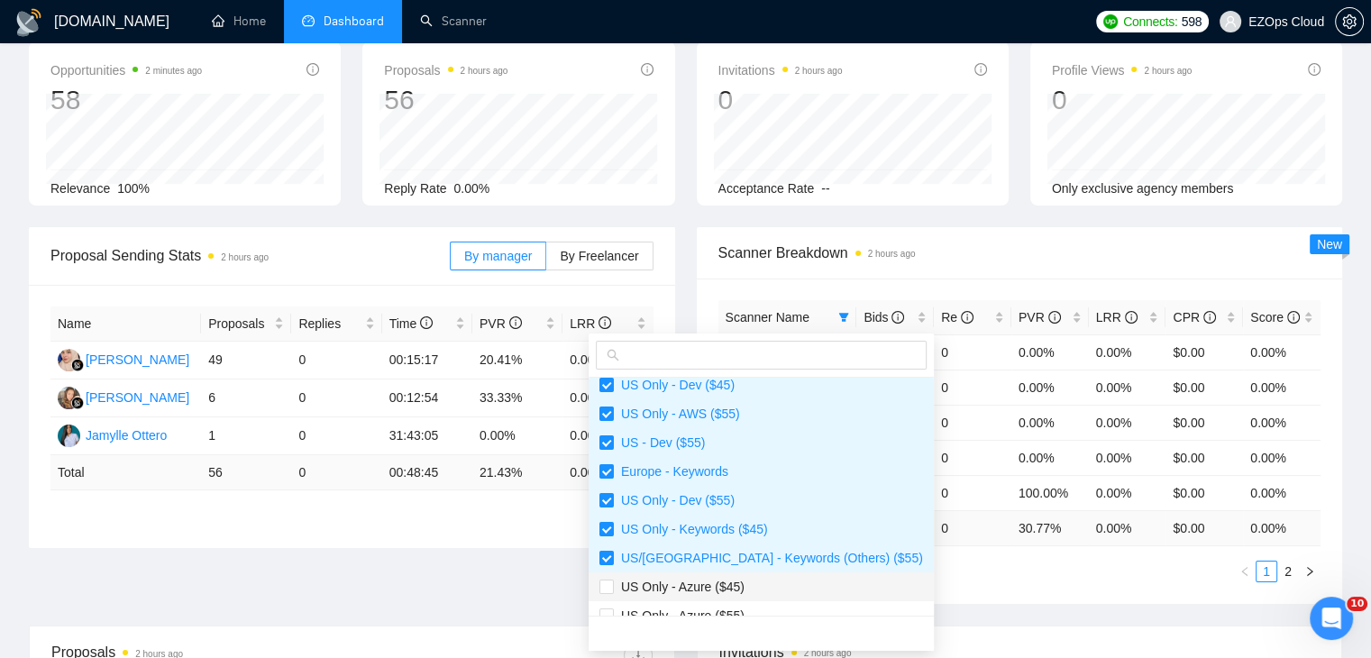
click at [784, 583] on span "US Only - Azure ($45)" at bounding box center [761, 587] width 324 height 20
checkbox input "true"
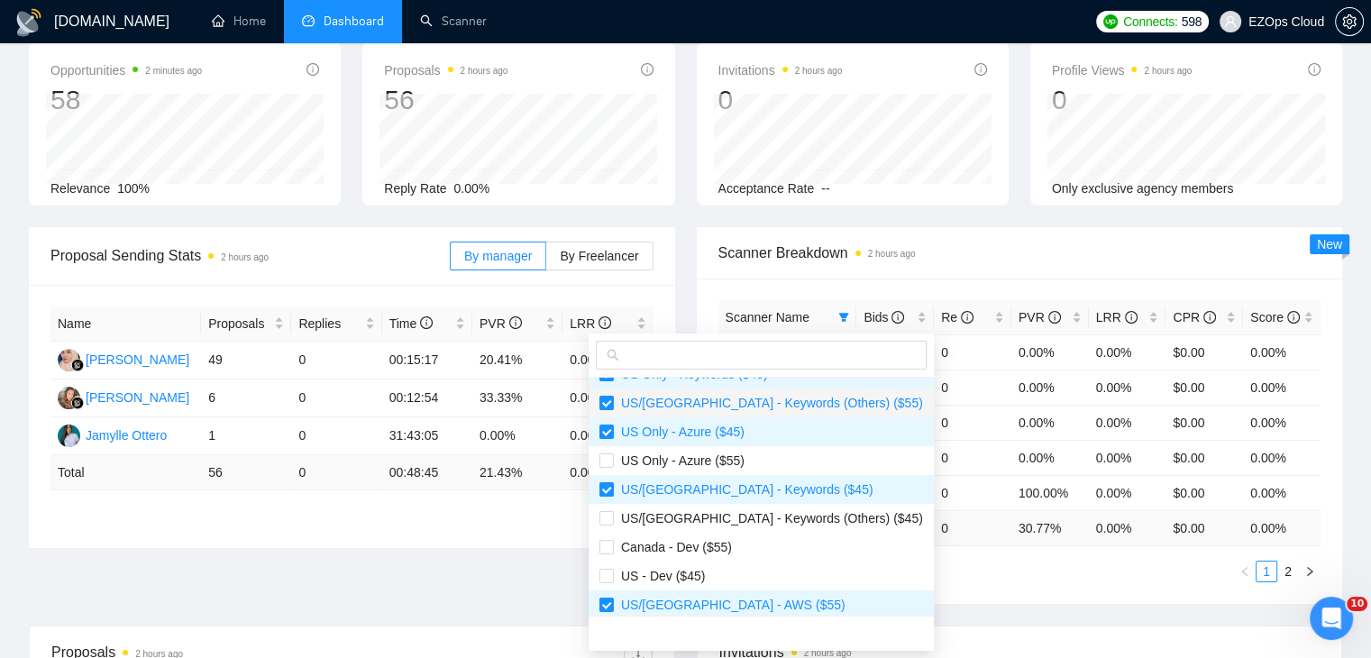
scroll to position [433, 0]
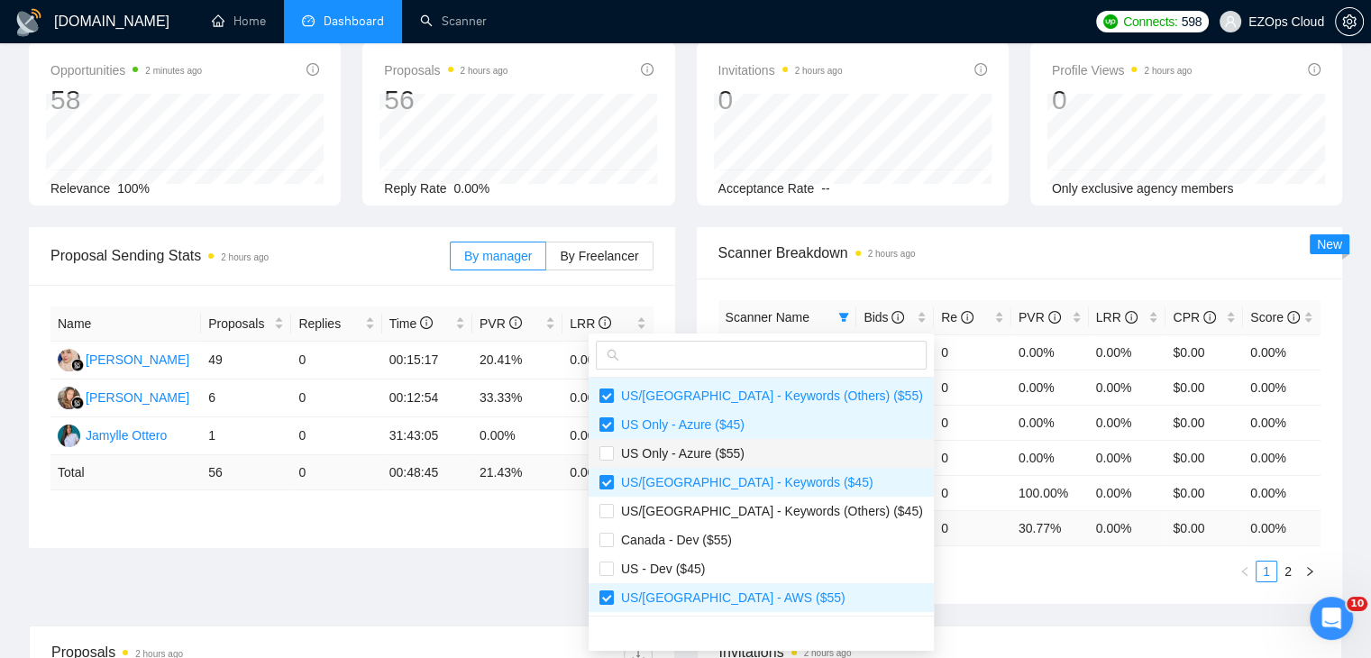
click at [736, 439] on li "US Only - Azure ($55)" at bounding box center [760, 453] width 345 height 29
checkbox input "true"
click at [751, 504] on span "US/[GEOGRAPHIC_DATA] - Keywords (Others) ($45)" at bounding box center [768, 511] width 309 height 14
checkbox input "true"
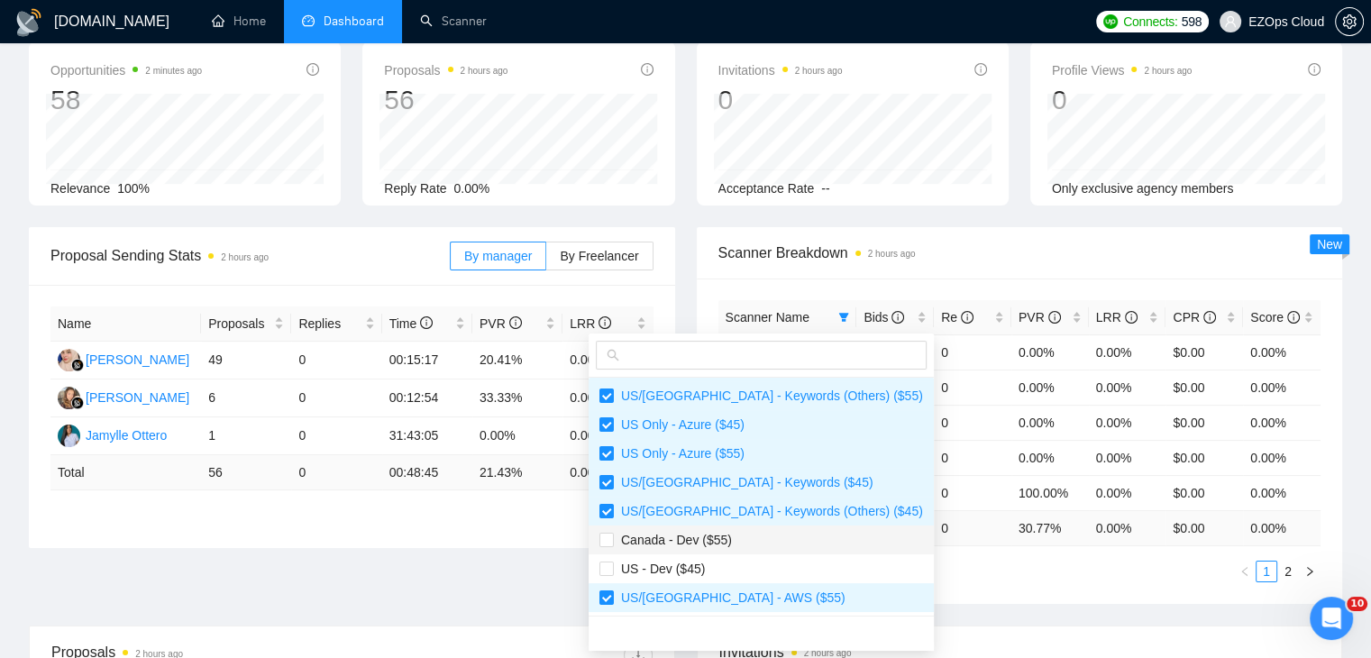
click at [752, 534] on span "Canada - Dev ($55)" at bounding box center [761, 540] width 324 height 20
checkbox input "true"
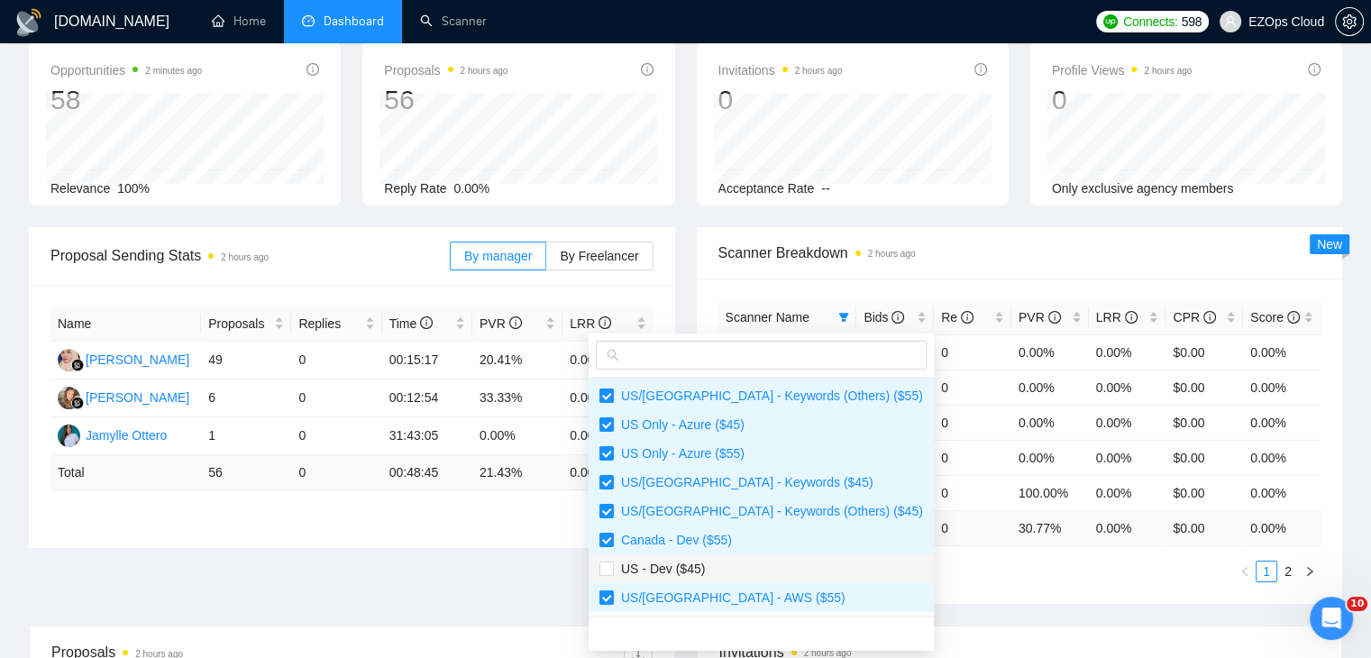
click at [753, 561] on span "US - Dev ($45)" at bounding box center [761, 569] width 324 height 20
checkbox input "true"
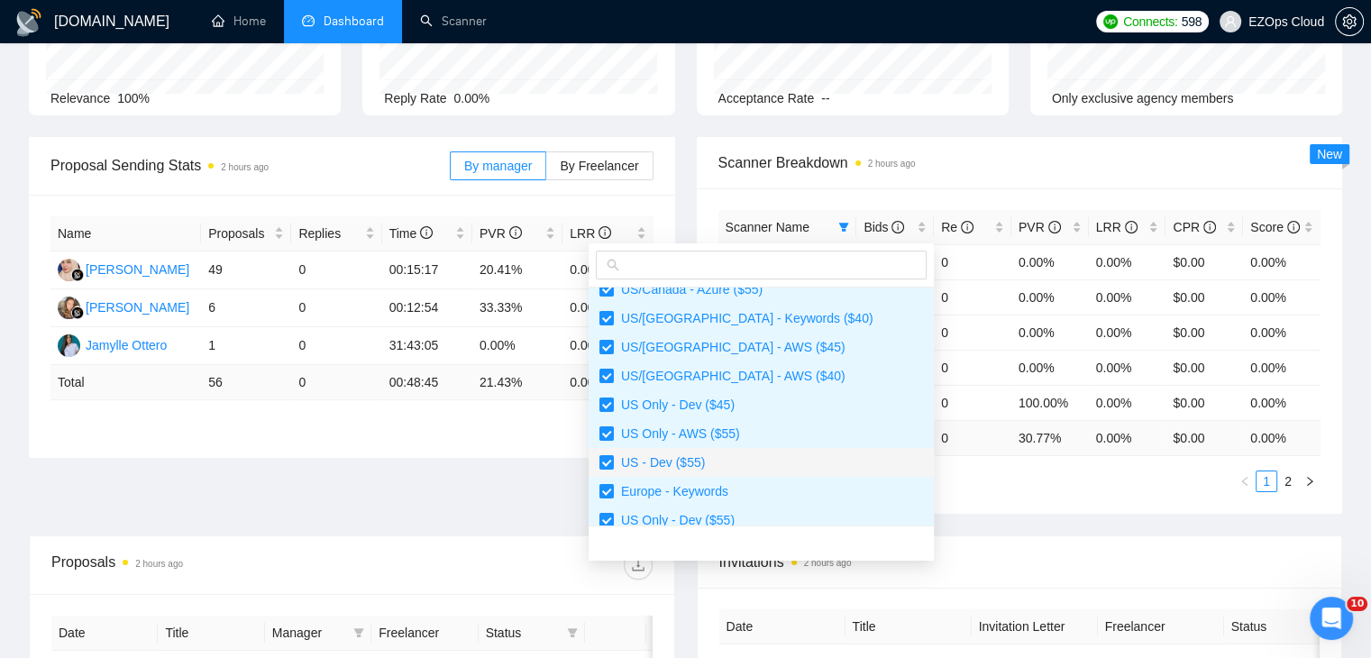
scroll to position [0, 0]
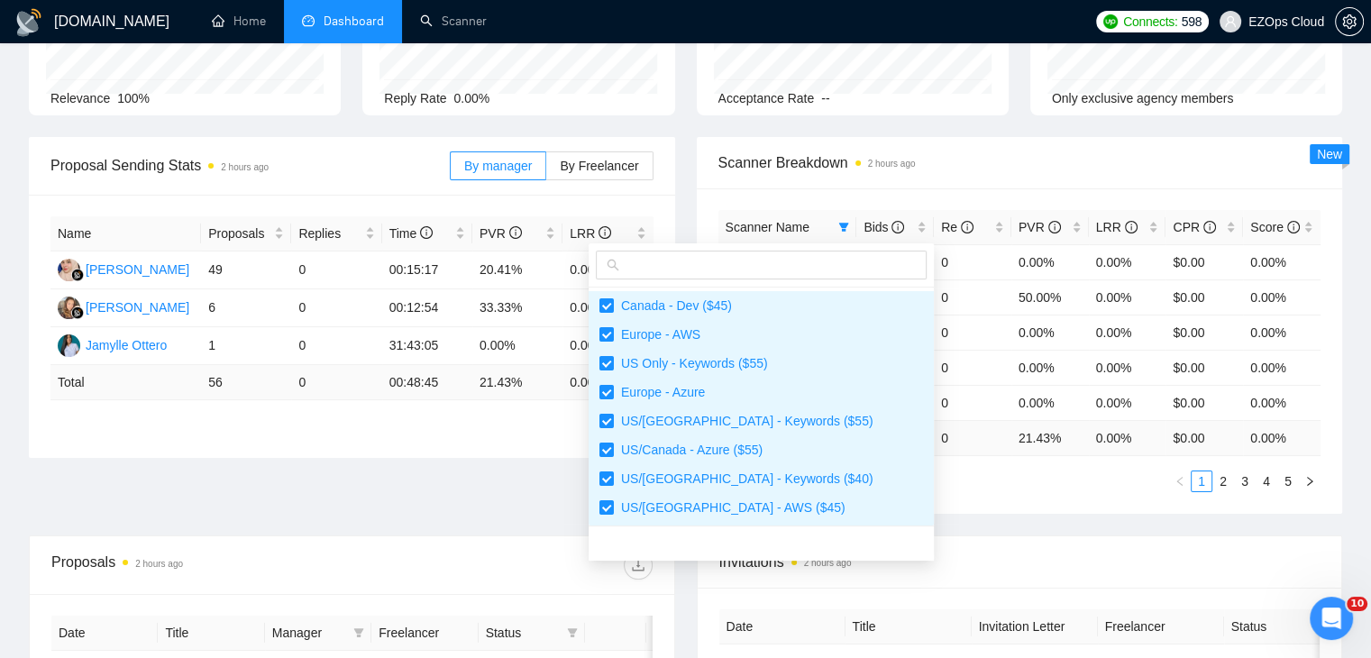
click at [1101, 523] on div "Proposal Sending Stats 2 hours ago By manager By Freelancer Name Proposals Repl…" at bounding box center [685, 336] width 1335 height 398
